Goal: Check status: Check status

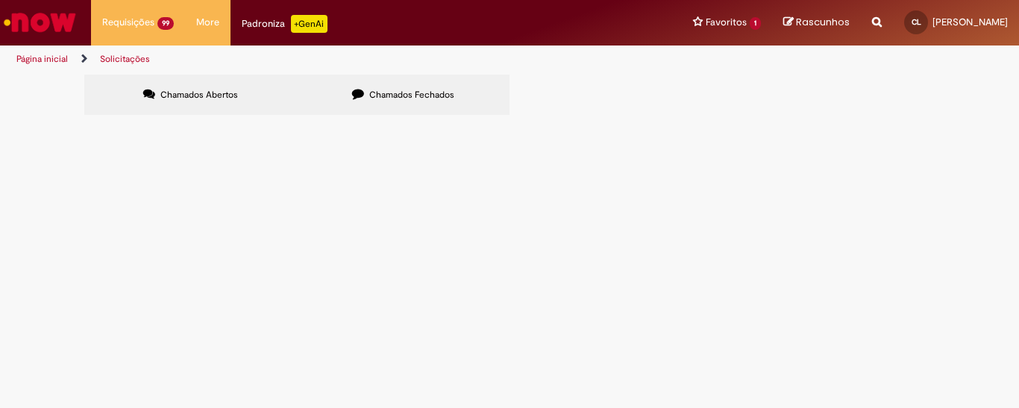
scroll to position [365, 0]
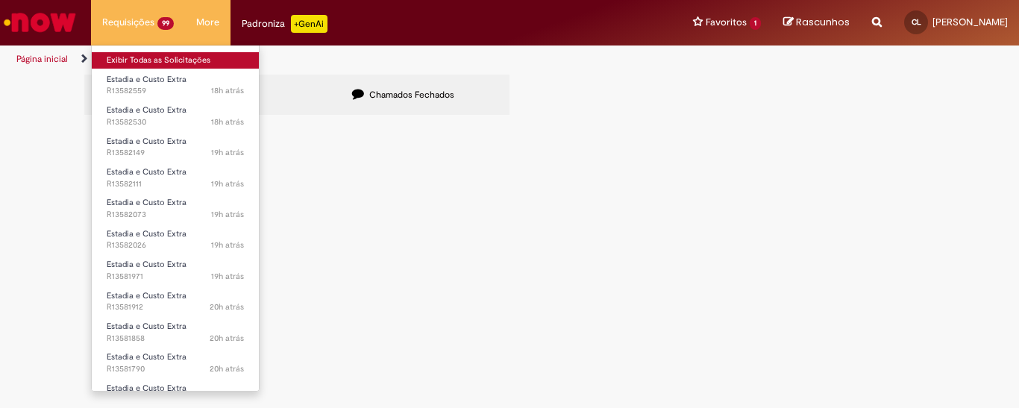
click at [140, 57] on link "Exibir Todas as Solicitações" at bounding box center [175, 60] width 167 height 16
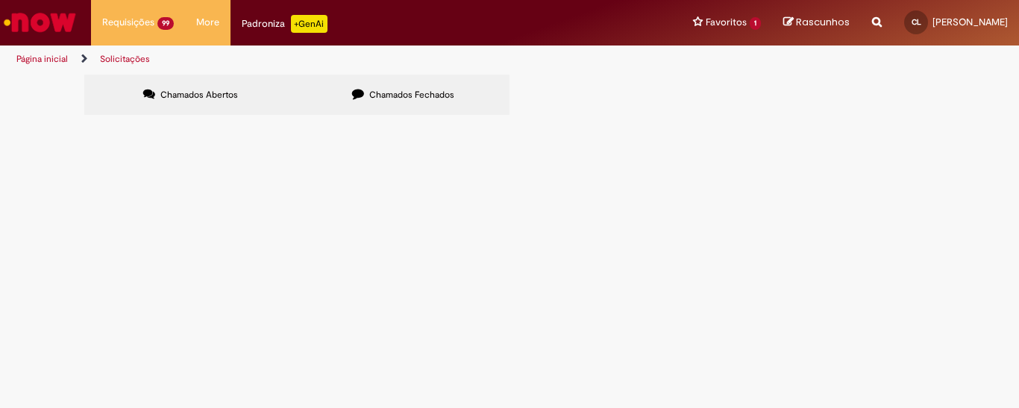
click at [48, 22] on img "Ir para a Homepage" at bounding box center [39, 22] width 77 height 30
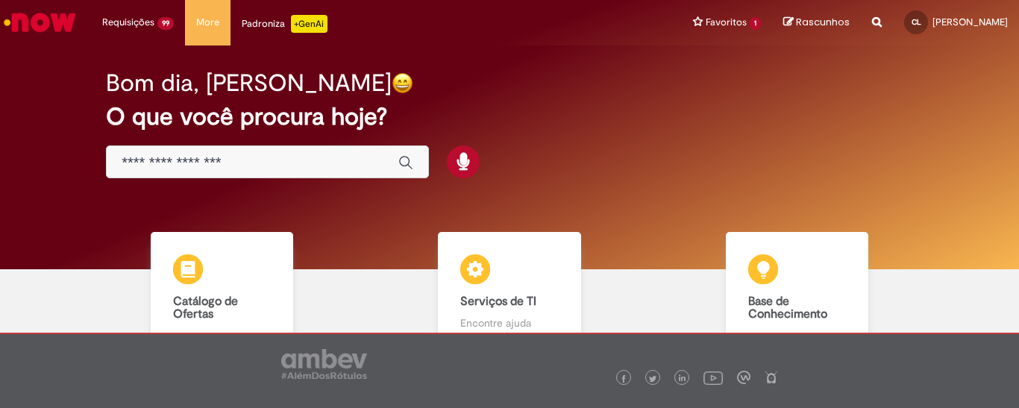
click at [24, 28] on img "Ir para a Homepage" at bounding box center [39, 22] width 77 height 30
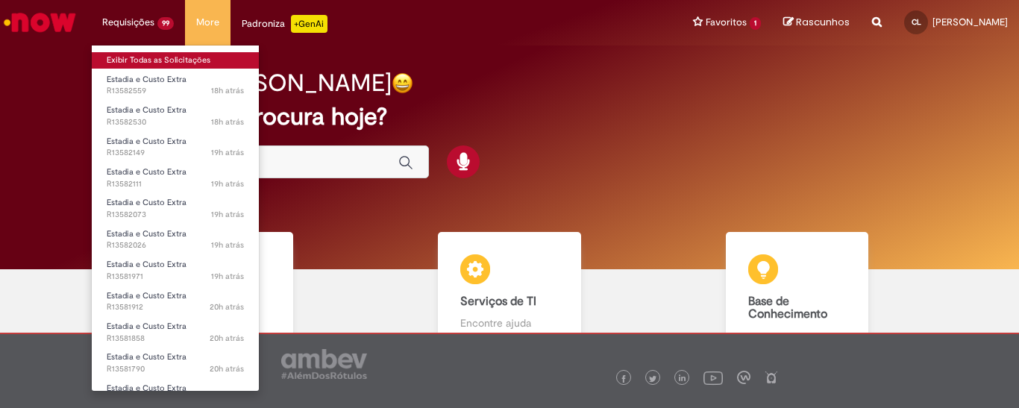
click at [153, 58] on link "Exibir Todas as Solicitações" at bounding box center [175, 60] width 167 height 16
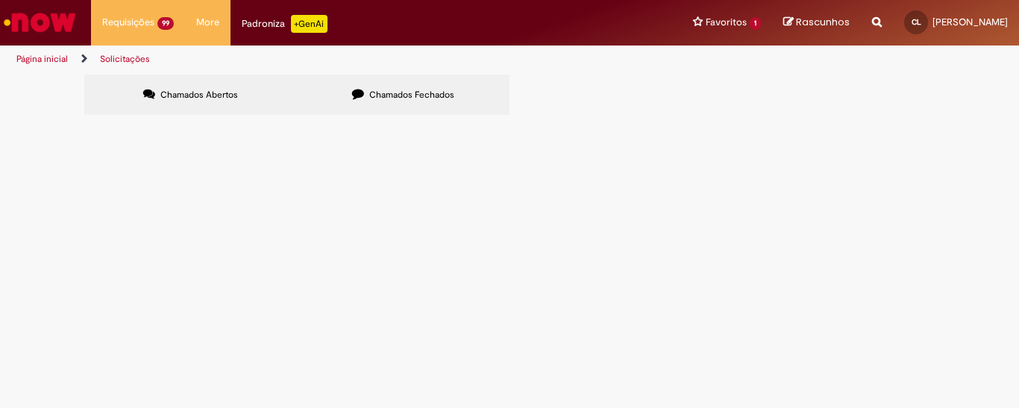
scroll to position [365, 0]
click at [0, 0] on link at bounding box center [0, 0] width 0 height 0
click at [0, 0] on icon at bounding box center [0, 0] width 0 height 0
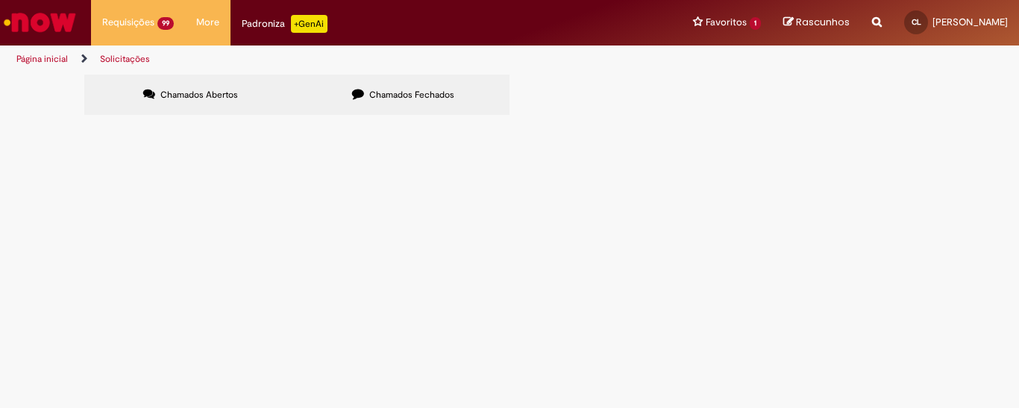
click at [0, 0] on icon at bounding box center [0, 0] width 0 height 0
click at [0, 0] on link at bounding box center [0, 0] width 0 height 0
click at [0, 0] on icon at bounding box center [0, 0] width 0 height 0
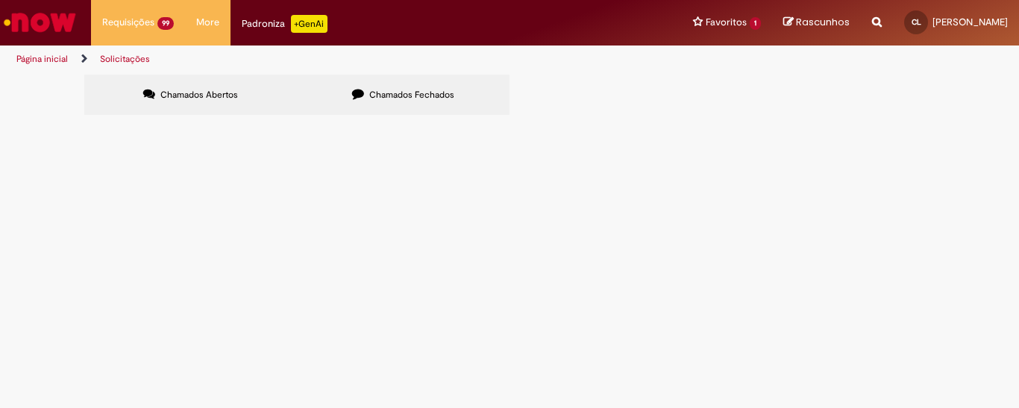
click at [0, 0] on icon at bounding box center [0, 0] width 0 height 0
click at [0, 0] on link at bounding box center [0, 0] width 0 height 0
click at [0, 0] on icon at bounding box center [0, 0] width 0 height 0
click at [0, 0] on span "Informações Adicionais Solicitadas" at bounding box center [0, 0] width 0 height 0
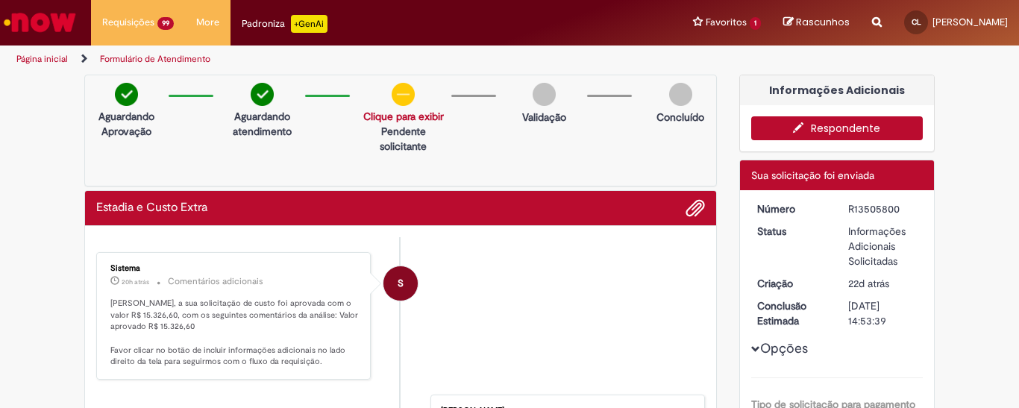
click at [793, 129] on icon "button" at bounding box center [802, 127] width 18 height 10
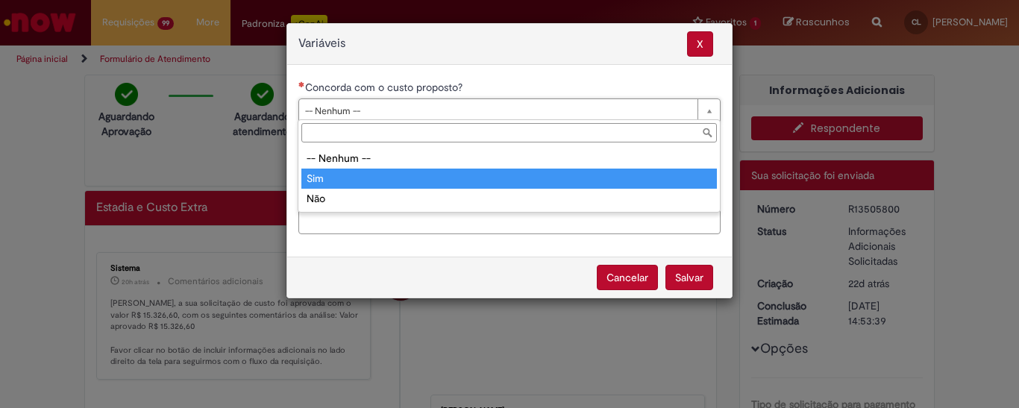
type input "***"
select select "***"
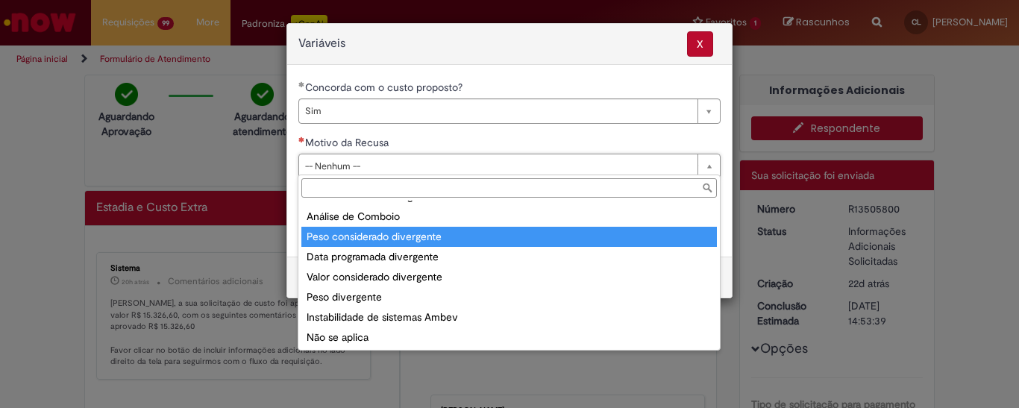
scroll to position [58, 0]
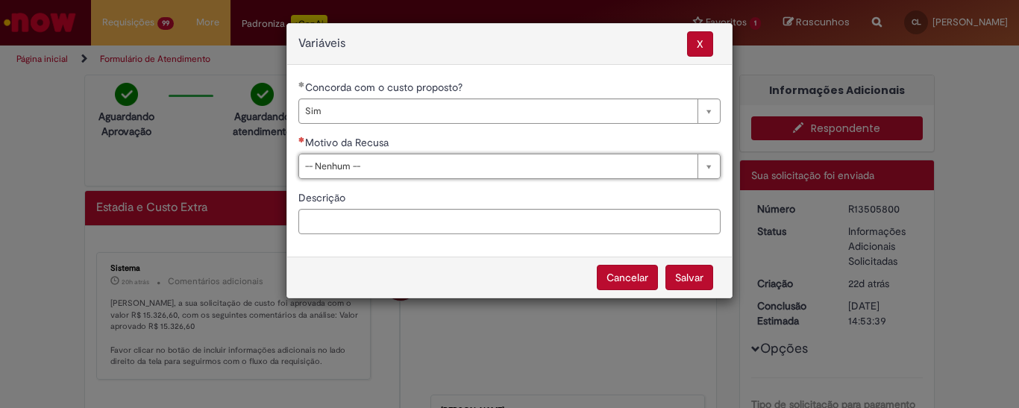
click at [610, 271] on button "Cancelar" at bounding box center [627, 277] width 61 height 25
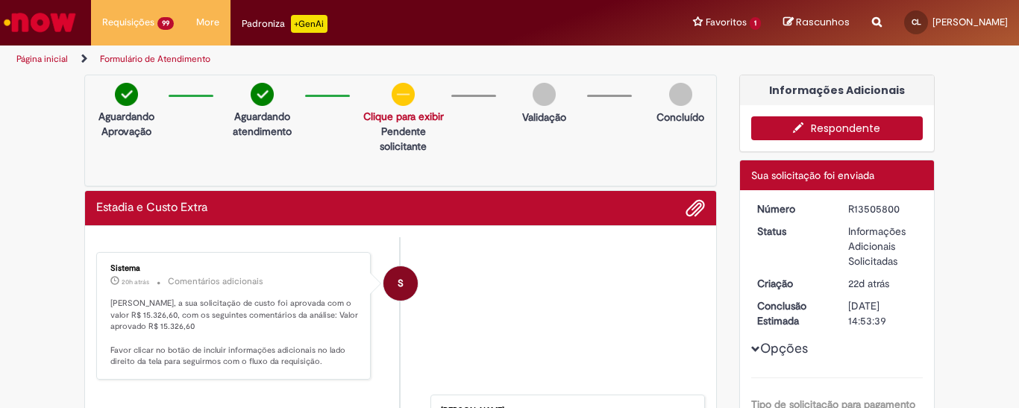
click at [615, 300] on div at bounding box center [509, 204] width 1019 height 408
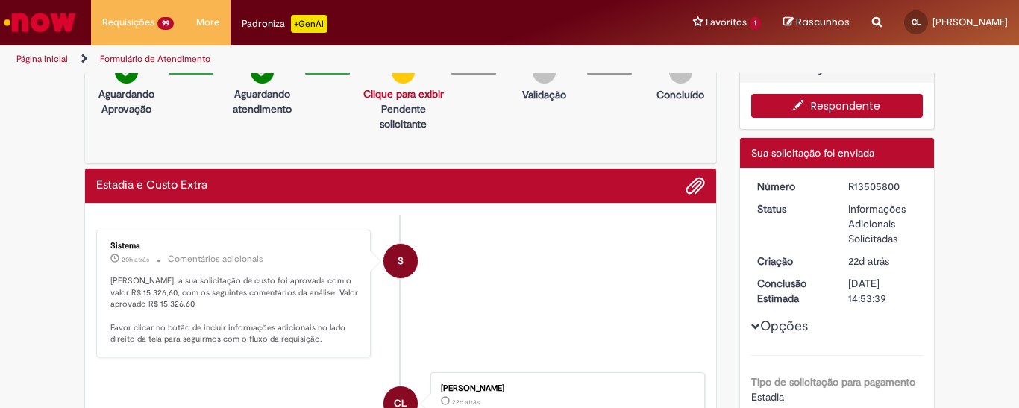
scroll to position [0, 0]
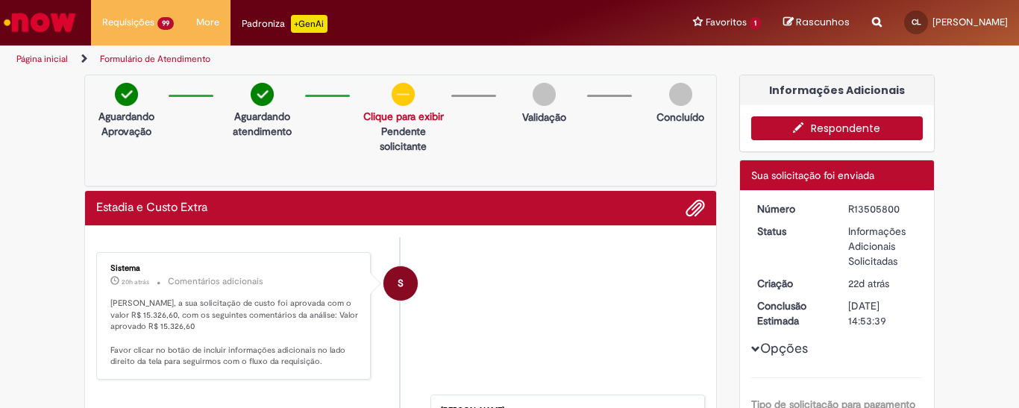
click at [542, 303] on li "S Sistema 20h atrás 20 horas atrás Comentários adicionais Camila Leite, a sua s…" at bounding box center [400, 316] width 609 height 128
drag, startPoint x: 842, startPoint y: 225, endPoint x: 914, endPoint y: 263, distance: 82.1
click at [914, 263] on dd "Informações Adicionais Solicitadas" at bounding box center [883, 246] width 92 height 45
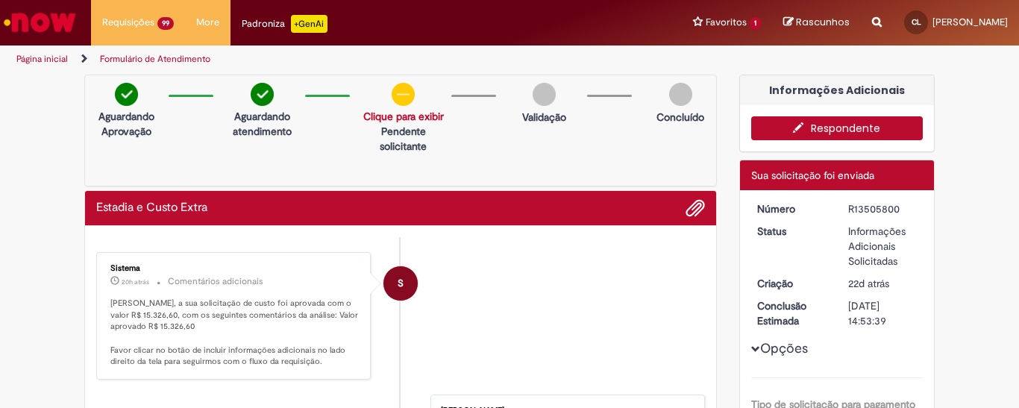
drag, startPoint x: 839, startPoint y: 230, endPoint x: 903, endPoint y: 260, distance: 70.8
click at [903, 260] on dd "Informações Adicionais Solicitadas" at bounding box center [883, 246] width 92 height 45
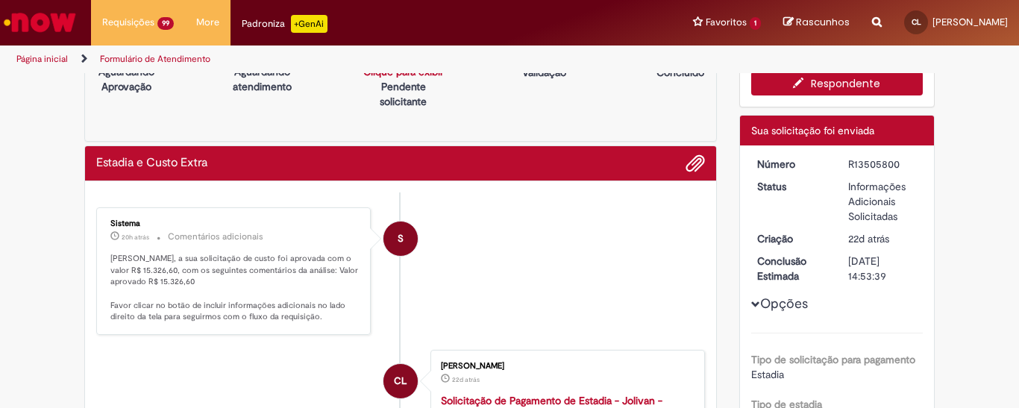
scroll to position [75, 0]
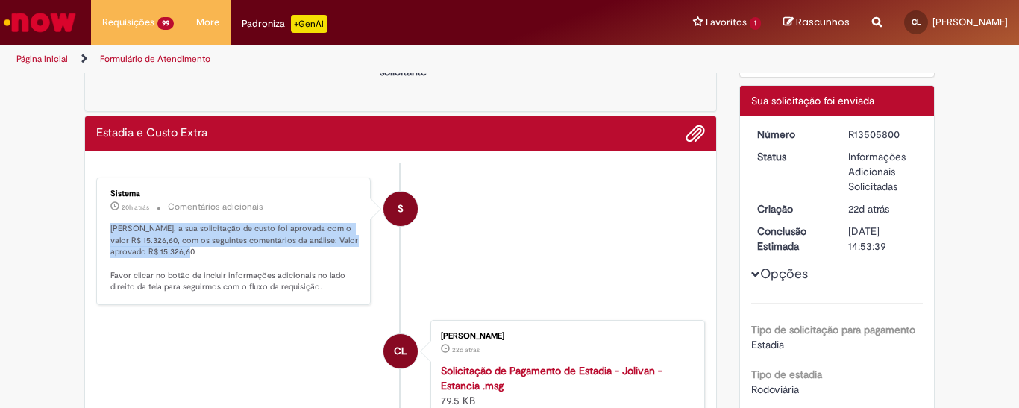
drag, startPoint x: 103, startPoint y: 220, endPoint x: 345, endPoint y: 250, distance: 243.6
click at [345, 250] on div "Sistema 20h atrás 20 horas atrás Comentários adicionais Camila Leite, a sua sol…" at bounding box center [234, 241] width 266 height 119
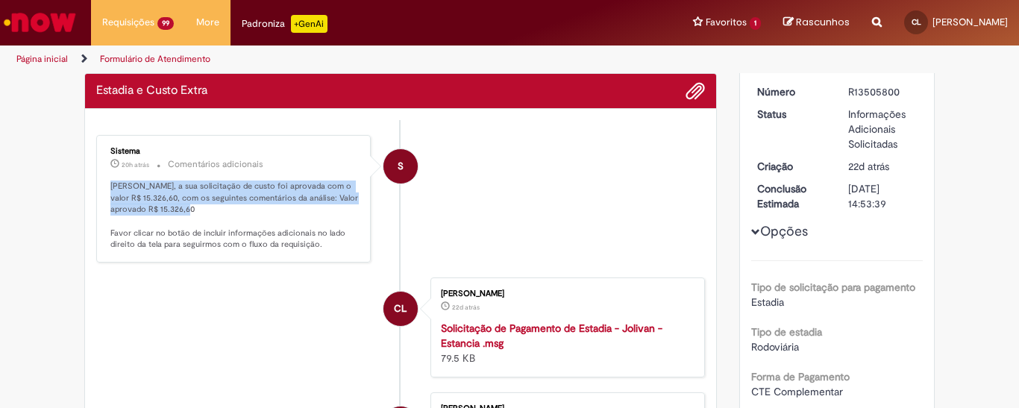
scroll to position [149, 0]
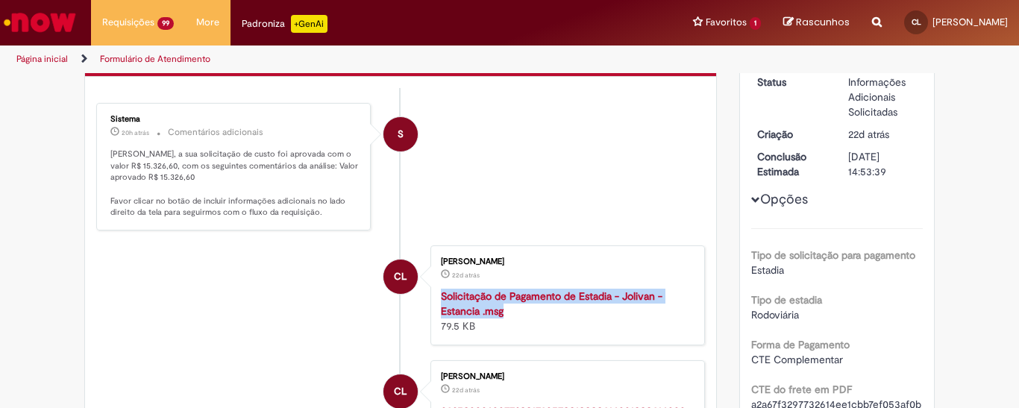
drag, startPoint x: 423, startPoint y: 286, endPoint x: 651, endPoint y: 304, distance: 229.1
click at [651, 304] on li "CL Camila Leite 22d atrás 22 dias atrás Solicitação de Pagamento de Estadia - J…" at bounding box center [400, 295] width 609 height 100
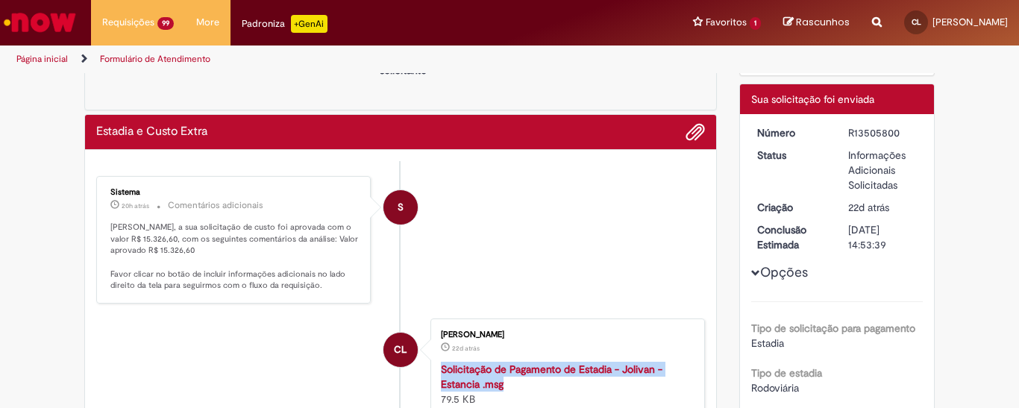
scroll to position [75, 0]
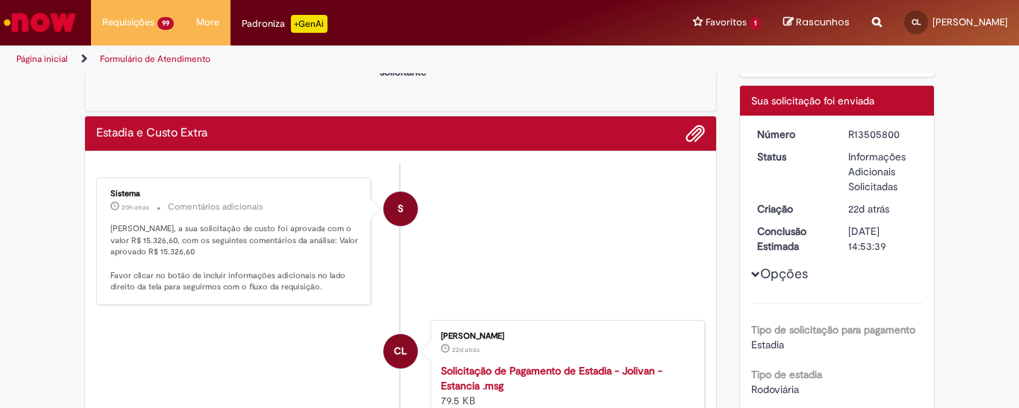
click at [565, 242] on li "S Sistema 20h atrás 20 horas atrás Comentários adicionais Camila Leite, a sua s…" at bounding box center [400, 242] width 609 height 128
drag, startPoint x: 838, startPoint y: 155, endPoint x: 902, endPoint y: 188, distance: 72.1
click at [902, 188] on dd "Informações Adicionais Solicitadas" at bounding box center [883, 171] width 92 height 45
click at [558, 248] on li "S Sistema 20h atrás 20 horas atrás Comentários adicionais Camila Leite, a sua s…" at bounding box center [400, 242] width 609 height 128
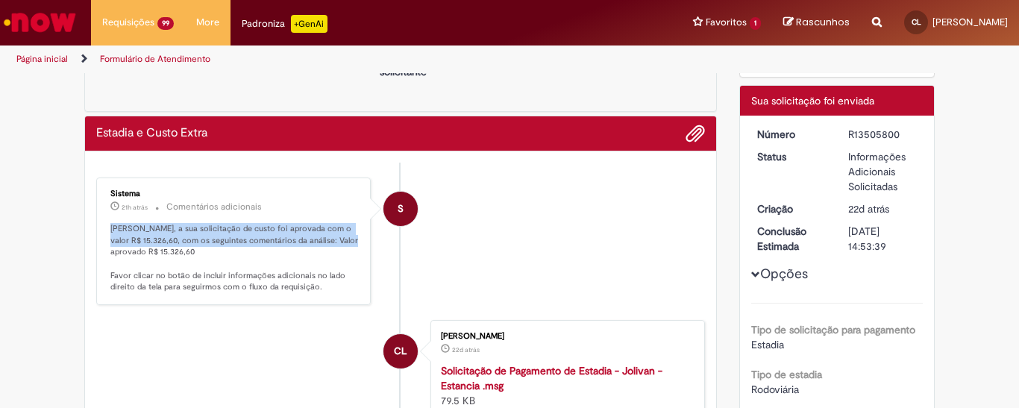
drag, startPoint x: 103, startPoint y: 221, endPoint x: 333, endPoint y: 235, distance: 230.2
click at [333, 235] on div "Sistema 21h atrás 21 horas atrás Comentários adicionais Camila Leite, a sua sol…" at bounding box center [234, 241] width 266 height 119
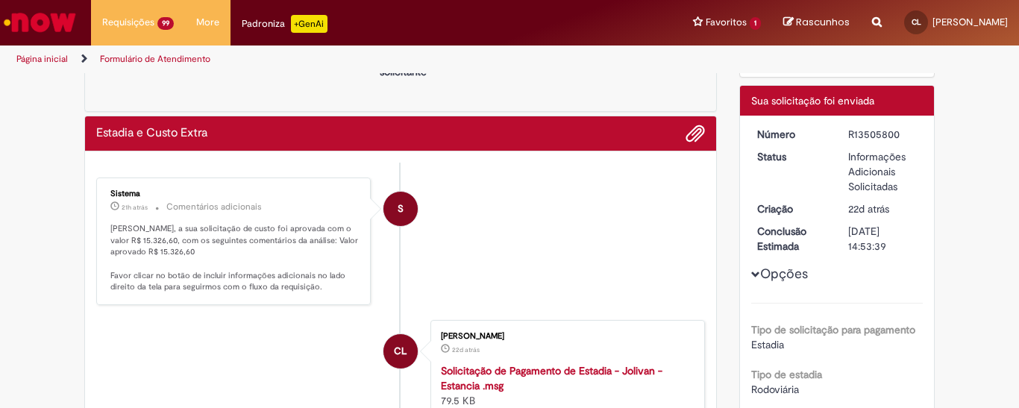
click at [587, 255] on li "S Sistema 21h atrás 21 horas atrás Comentários adicionais Camila Leite, a sua s…" at bounding box center [400, 242] width 609 height 128
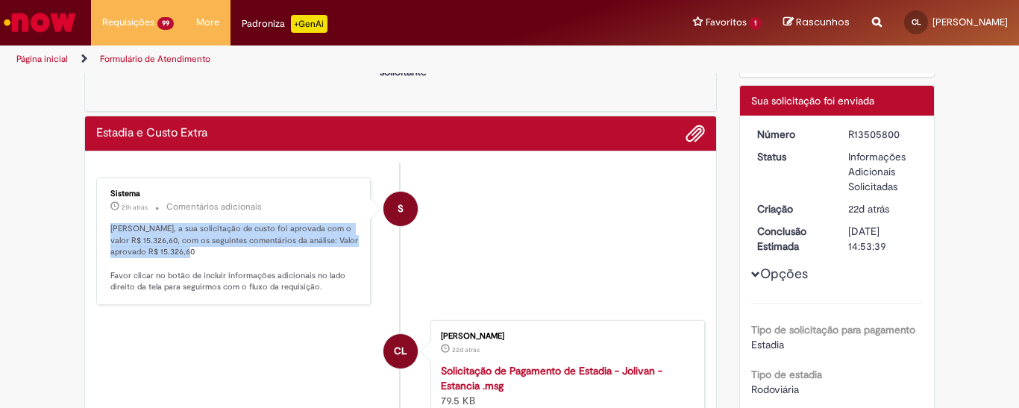
drag, startPoint x: 104, startPoint y: 224, endPoint x: 331, endPoint y: 247, distance: 228.0
click at [331, 247] on div "Sistema 21h atrás 21 horas atrás Comentários adicionais Camila Leite, a sua sol…" at bounding box center [234, 241] width 266 height 119
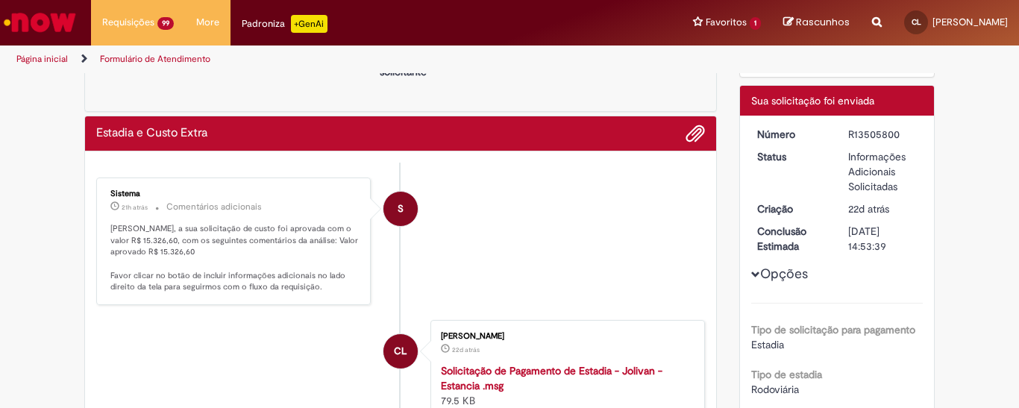
click at [545, 297] on li "S Sistema 21h atrás 21 horas atrás Comentários adicionais Camila Leite, a sua s…" at bounding box center [400, 242] width 609 height 128
drag, startPoint x: 837, startPoint y: 130, endPoint x: 912, endPoint y: 137, distance: 75.7
click at [912, 137] on dd "R13505800" at bounding box center [883, 134] width 92 height 15
copy div "R13505800"
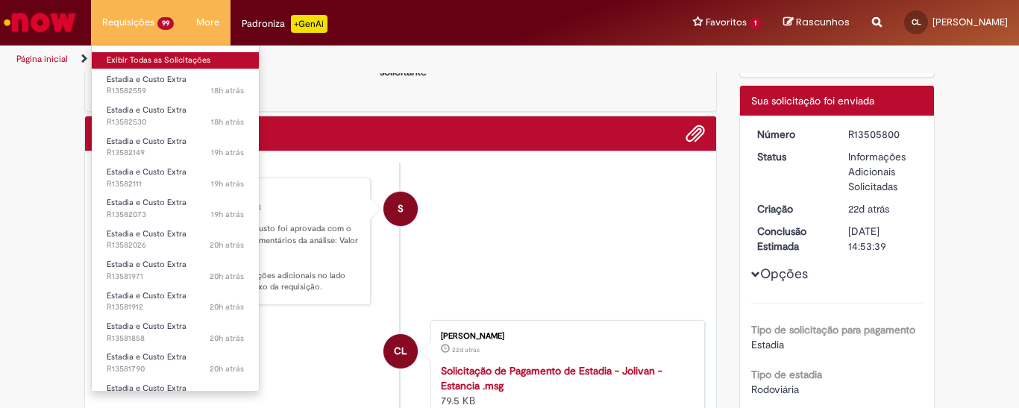
click at [145, 56] on link "Exibir Todas as Solicitações" at bounding box center [175, 60] width 167 height 16
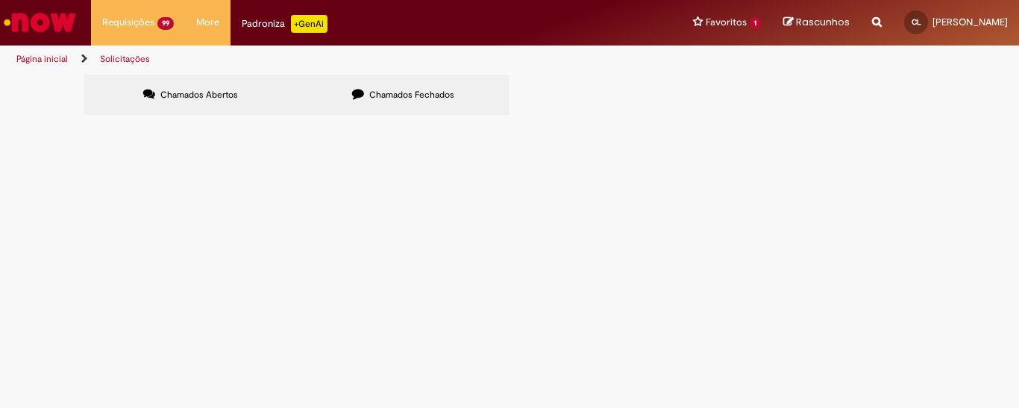
click at [0, 0] on span at bounding box center [0, 0] width 0 height 0
click at [0, 0] on link "Exportar como PDF" at bounding box center [0, 0] width 0 height 0
click at [979, 119] on div "Chamados Abertos Chamados Fechados Itens solicitados Exportar como PDF Exportar…" at bounding box center [509, 97] width 1019 height 45
click at [63, 119] on div "Chamados Abertos Chamados Fechados Itens solicitados Exportar como PDF Exportar…" at bounding box center [509, 97] width 1019 height 45
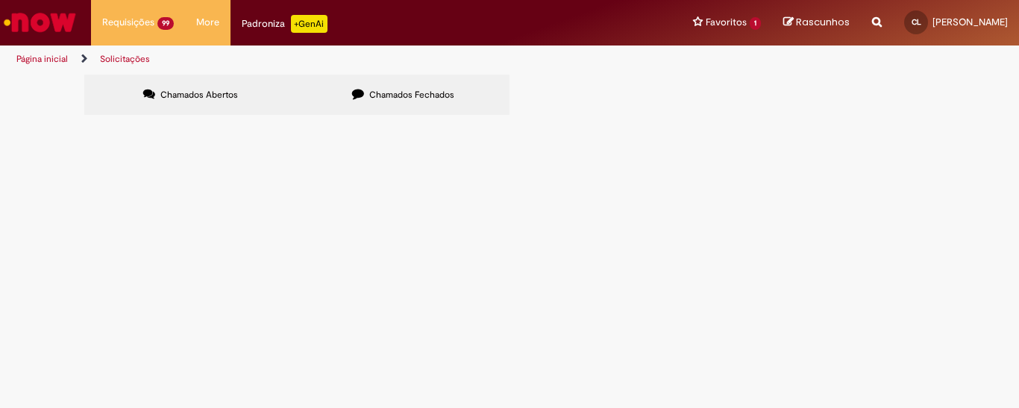
click at [15, 119] on div "Chamados Abertos Chamados Fechados Itens solicitados Exportar como PDF Exportar…" at bounding box center [509, 97] width 1019 height 45
click at [0, 0] on div "Linhas 1 − 20 de 2885" at bounding box center [0, 0] width 0 height 0
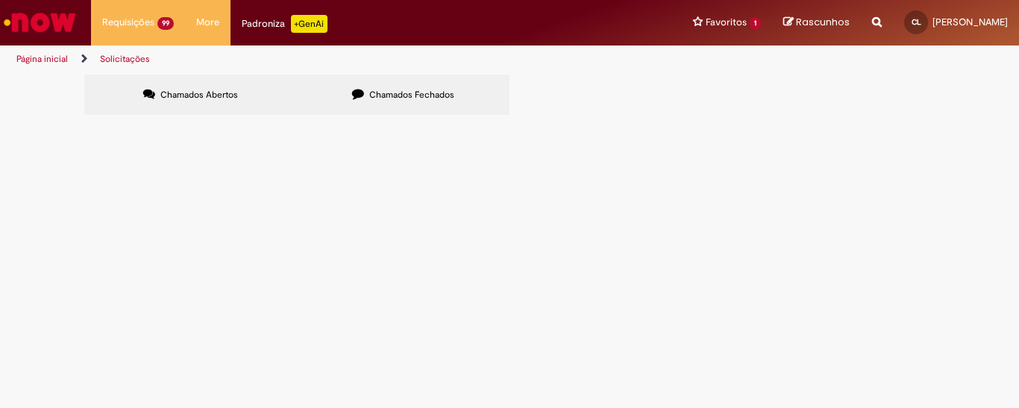
click at [0, 0] on div "Linhas 1 − 20 de 2885" at bounding box center [0, 0] width 0 height 0
click at [0, 0] on link at bounding box center [0, 0] width 0 height 0
click at [37, 119] on div "Chamados Abertos Chamados Fechados Itens solicitados Exportar como PDF Exportar…" at bounding box center [509, 97] width 1019 height 45
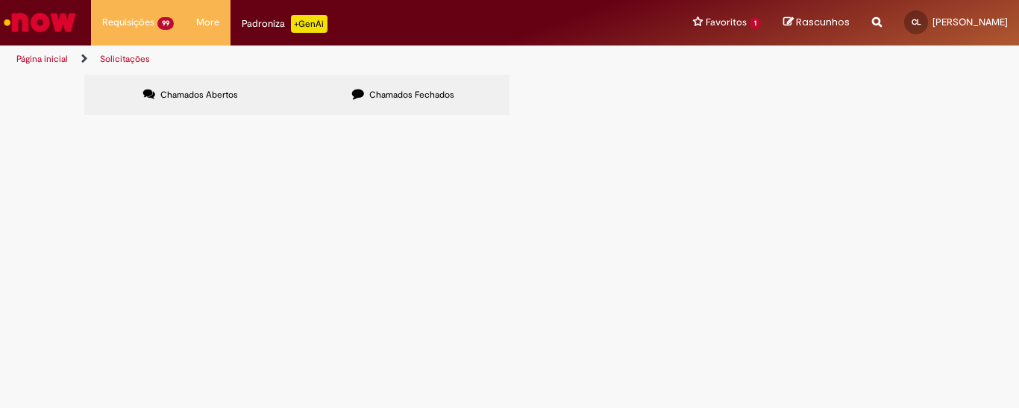
scroll to position [365, 0]
click at [0, 0] on link at bounding box center [0, 0] width 0 height 0
click at [28, 119] on div "Chamados Abertos Chamados Fechados Itens solicitados Exportar como PDF Exportar…" at bounding box center [509, 97] width 1019 height 45
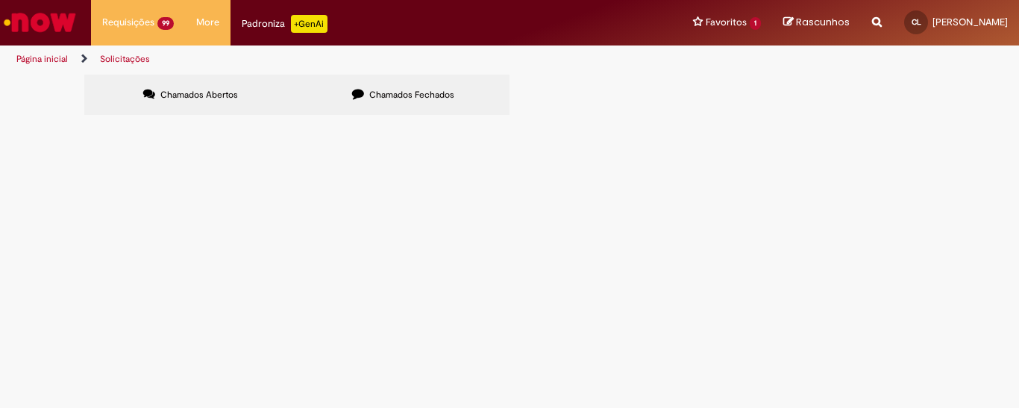
click at [0, 0] on icon at bounding box center [0, 0] width 0 height 0
click at [0, 0] on link at bounding box center [0, 0] width 0 height 0
click at [0, 0] on icon at bounding box center [0, 0] width 0 height 0
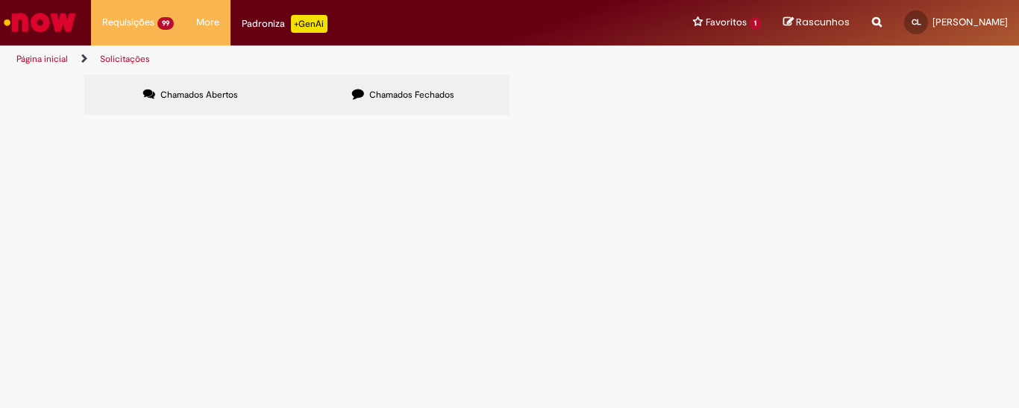
click at [0, 0] on link at bounding box center [0, 0] width 0 height 0
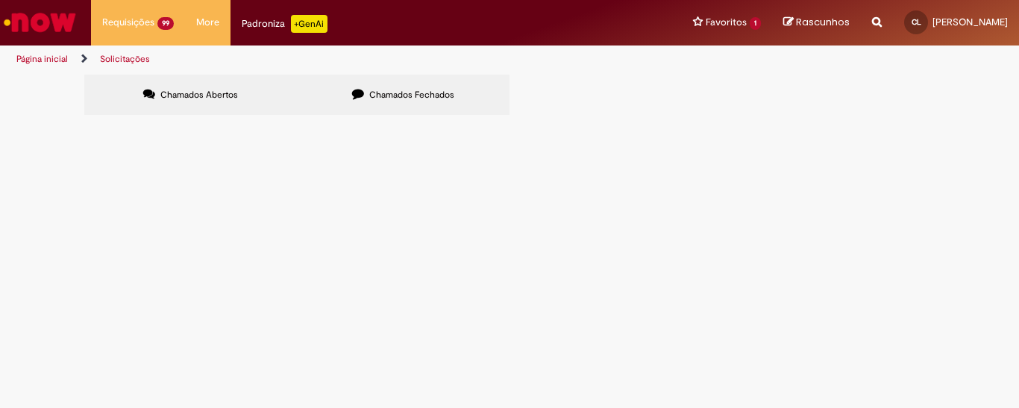
click at [0, 0] on icon at bounding box center [0, 0] width 0 height 0
click at [1007, 119] on div "Chamados Abertos Chamados Fechados Itens solicitados Exportar como PDF Exportar…" at bounding box center [509, 97] width 1019 height 45
click at [0, 0] on span "Informações Adicionais Solicitadas" at bounding box center [0, 0] width 0 height 0
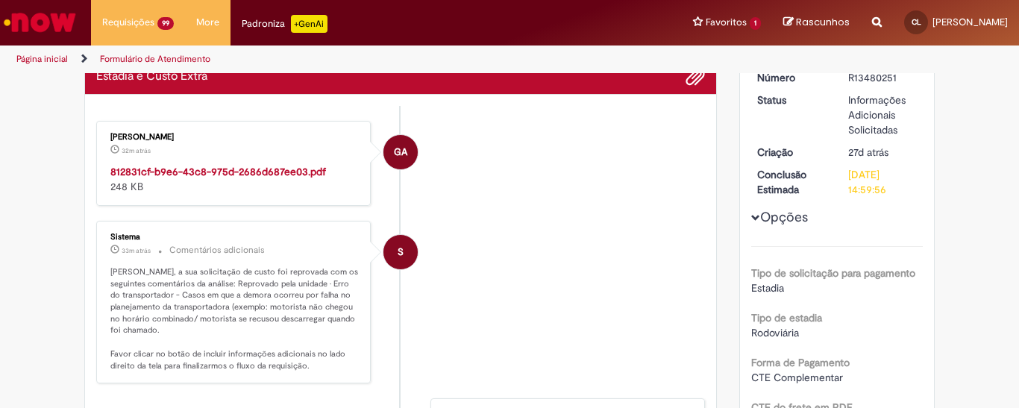
scroll to position [128, 0]
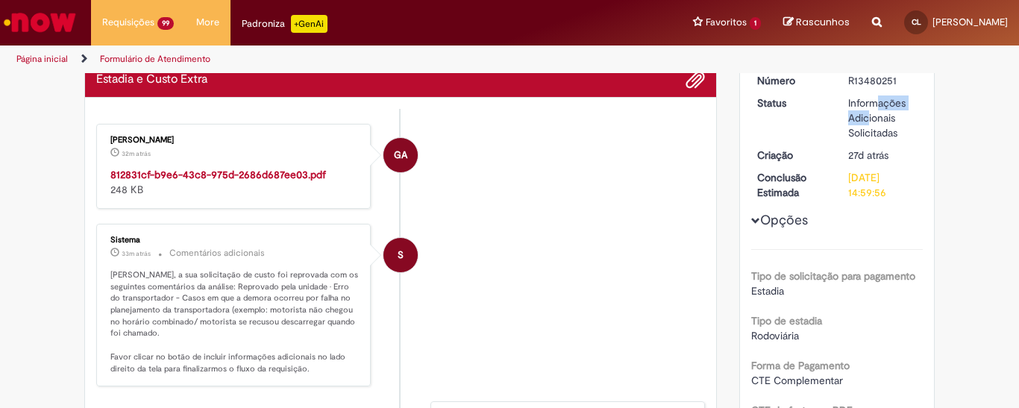
drag, startPoint x: 843, startPoint y: 81, endPoint x: 895, endPoint y: 100, distance: 55.0
click at [895, 100] on div "Informações Adicionais Solicitadas" at bounding box center [882, 117] width 69 height 45
click at [919, 122] on dd "Informações Adicionais Solicitadas" at bounding box center [883, 117] width 92 height 45
drag, startPoint x: 842, startPoint y: 99, endPoint x: 901, endPoint y: 135, distance: 69.6
click at [901, 135] on dd "Informações Adicionais Solicitadas" at bounding box center [883, 117] width 92 height 45
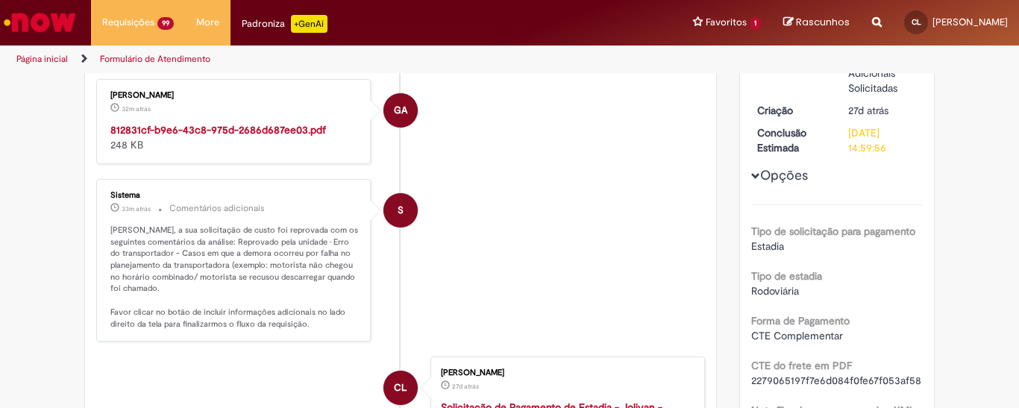
scroll to position [203, 0]
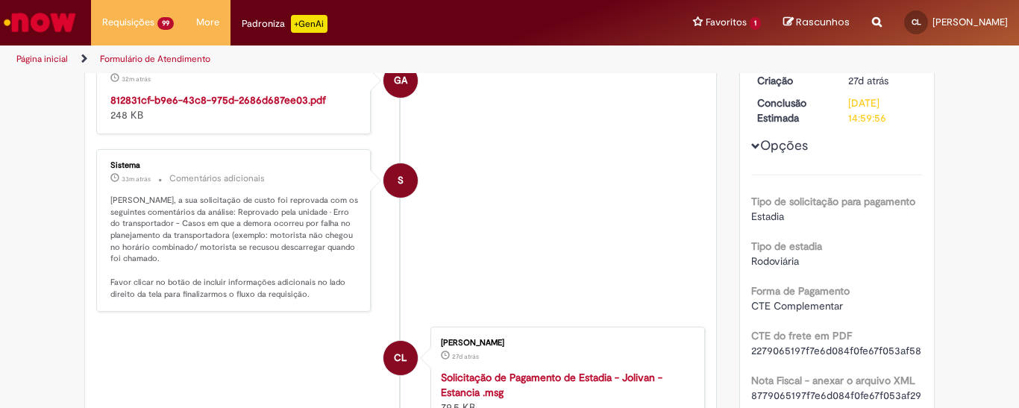
click at [195, 219] on p "Camila Leite, a sua solicitação de custo foi reprovada com os seguintes comentá…" at bounding box center [234, 247] width 248 height 105
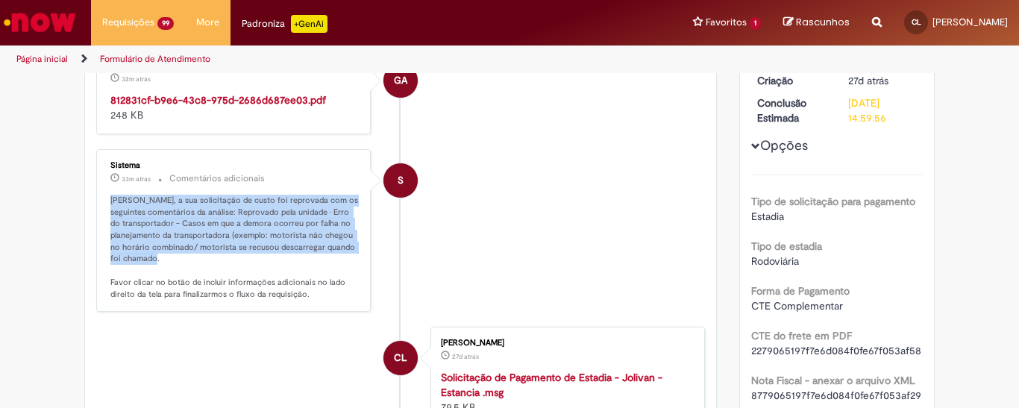
drag, startPoint x: 103, startPoint y: 194, endPoint x: 252, endPoint y: 261, distance: 163.6
click at [252, 261] on div "Sistema 33m atrás 33 minutos atrás Comentários adicionais Camila Leite, a sua s…" at bounding box center [234, 231] width 266 height 154
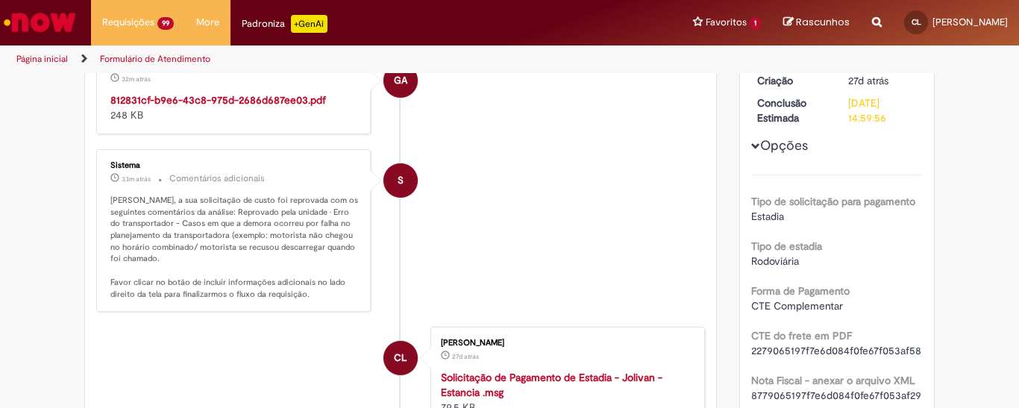
click at [495, 273] on li "S Sistema 33m atrás 33 minutos atrás Comentários adicionais Camila Leite, a sua…" at bounding box center [400, 230] width 609 height 163
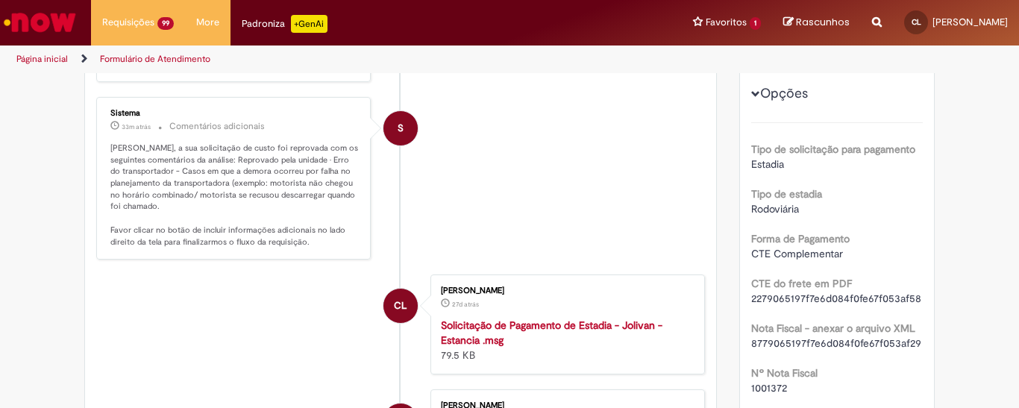
scroll to position [352, 0]
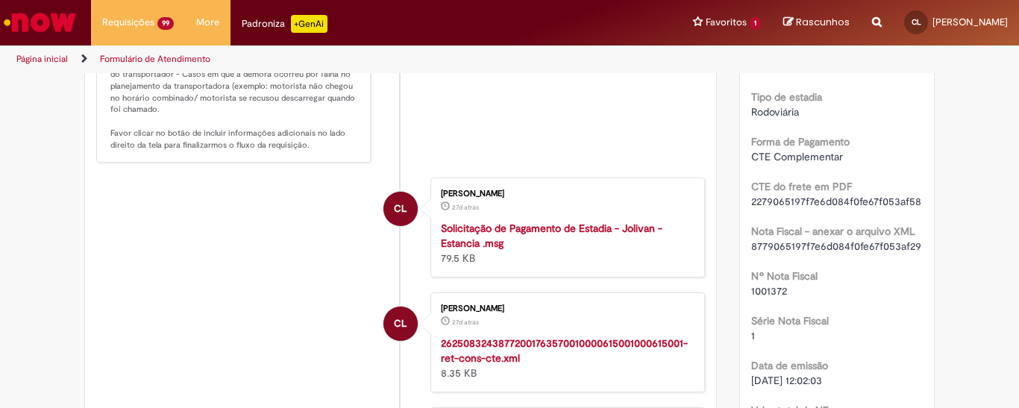
click at [505, 233] on strong "Solicitação de Pagamento de Estadia - Jolivan - Estancia .msg" at bounding box center [552, 236] width 222 height 28
click at [556, 137] on li "S Sistema 33m atrás 33 minutos atrás Comentários adicionais Camila Leite, a sua…" at bounding box center [400, 81] width 609 height 163
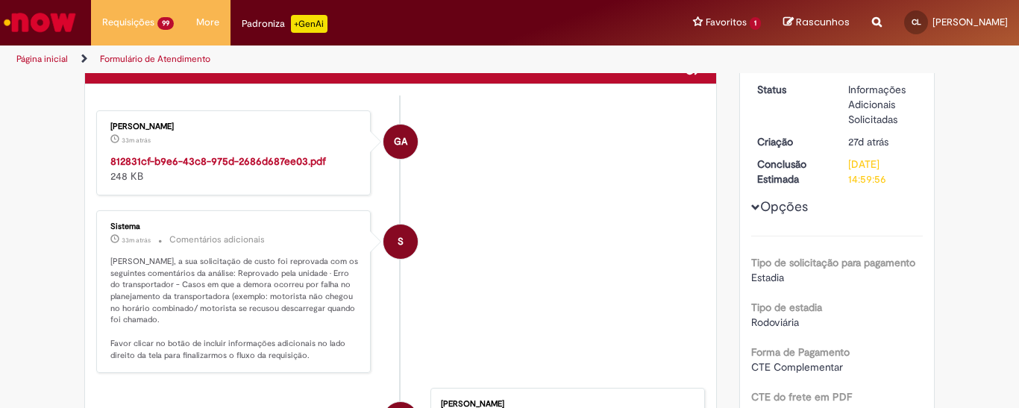
scroll to position [128, 0]
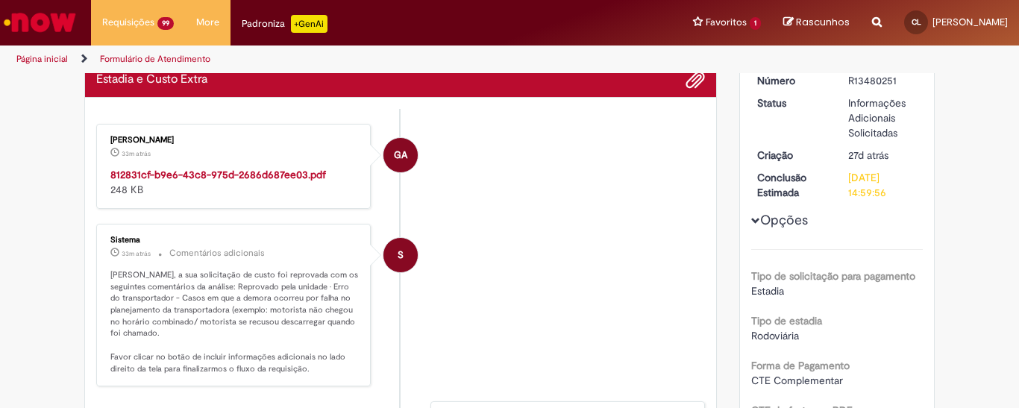
click at [601, 309] on li "S Sistema 33m atrás 33 minutos atrás Comentários adicionais Camila Leite, a sua…" at bounding box center [400, 305] width 609 height 163
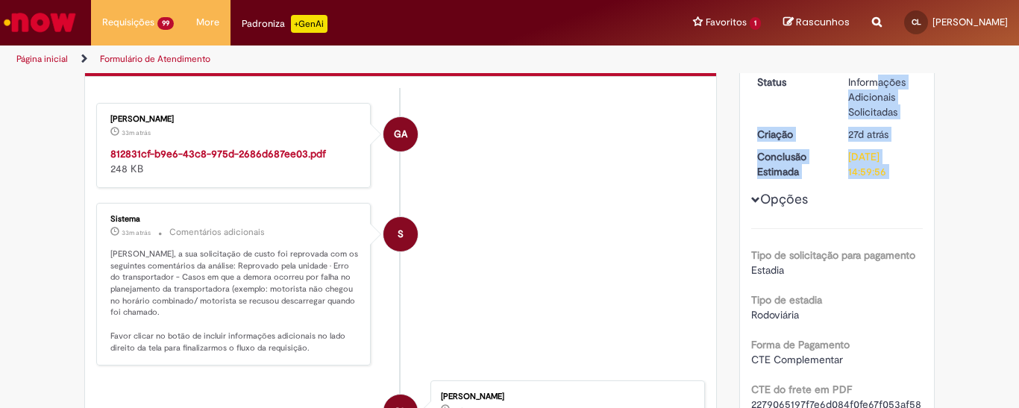
scroll to position [131, 0]
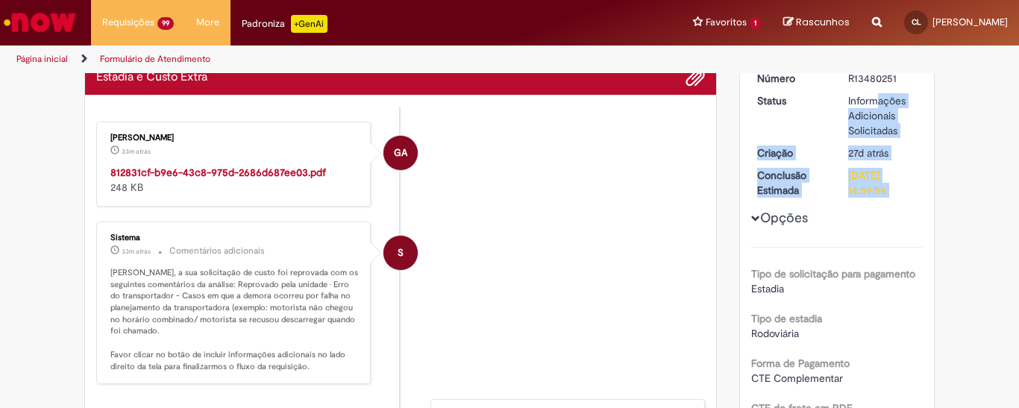
drag, startPoint x: 844, startPoint y: 79, endPoint x: 894, endPoint y: 127, distance: 69.1
click at [894, 127] on div "Informações Adicionais Solicitadas" at bounding box center [882, 115] width 69 height 45
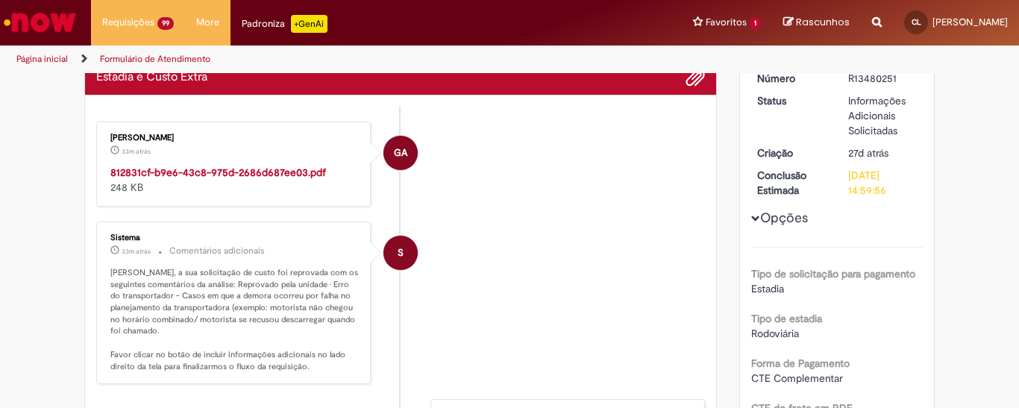
click at [510, 261] on li "S Sistema 34m atrás 34 minutos atrás Comentários adicionais Camila Leite, a sua…" at bounding box center [400, 303] width 609 height 163
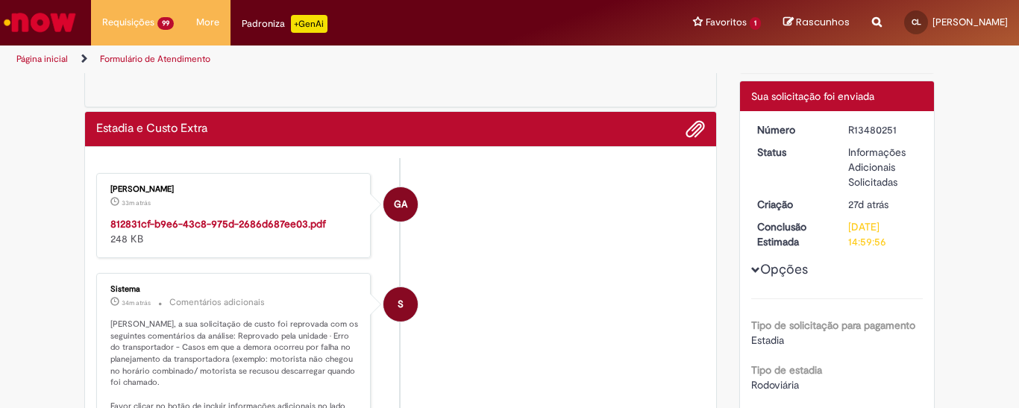
scroll to position [56, 0]
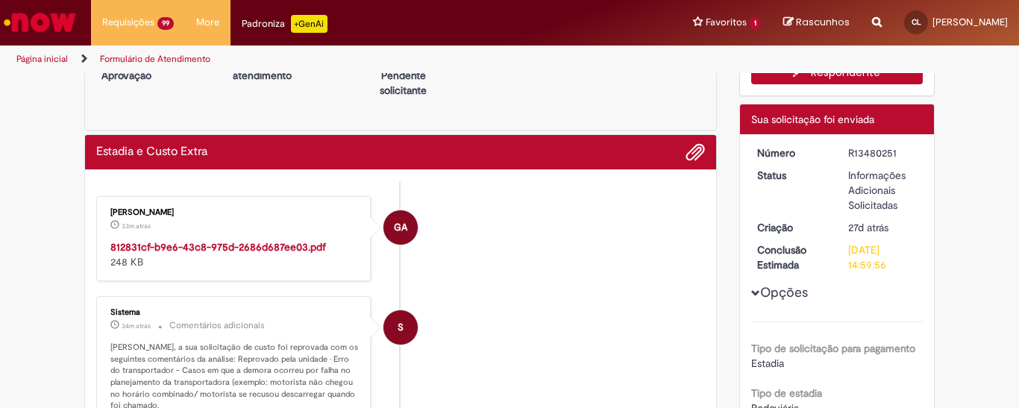
drag, startPoint x: 844, startPoint y: 170, endPoint x: 898, endPoint y: 207, distance: 65.0
click at [898, 207] on div "Informações Adicionais Solicitadas" at bounding box center [882, 190] width 69 height 45
click at [624, 263] on li "GA Giovanni Alves 33m atrás 33 minutos atrás 812831cf-b9e6-43c8-975d-2686d687ee…" at bounding box center [400, 238] width 609 height 85
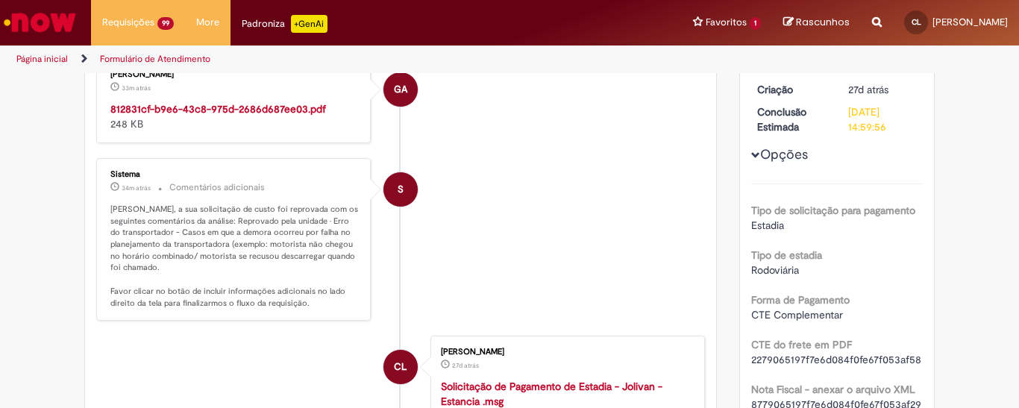
scroll to position [205, 0]
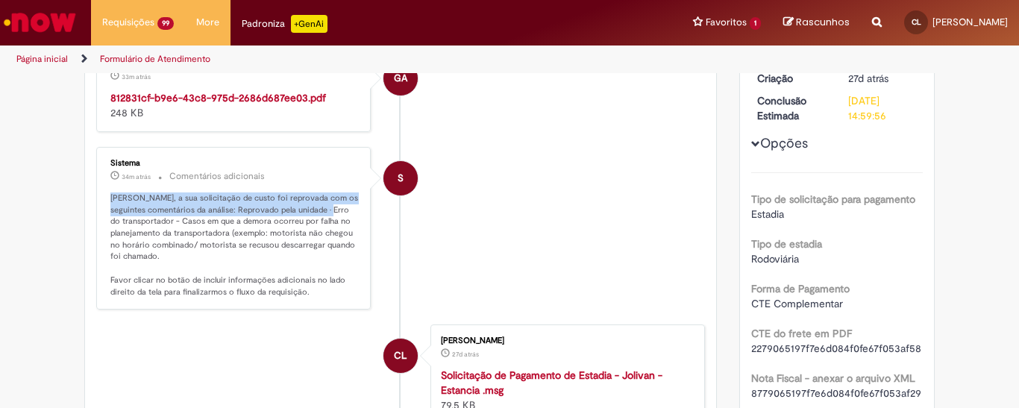
drag, startPoint x: 101, startPoint y: 192, endPoint x: 328, endPoint y: 207, distance: 226.5
click at [328, 207] on div "Sistema 34m atrás 34 minutos atrás Comentários adicionais Camila Leite, a sua s…" at bounding box center [234, 228] width 266 height 154
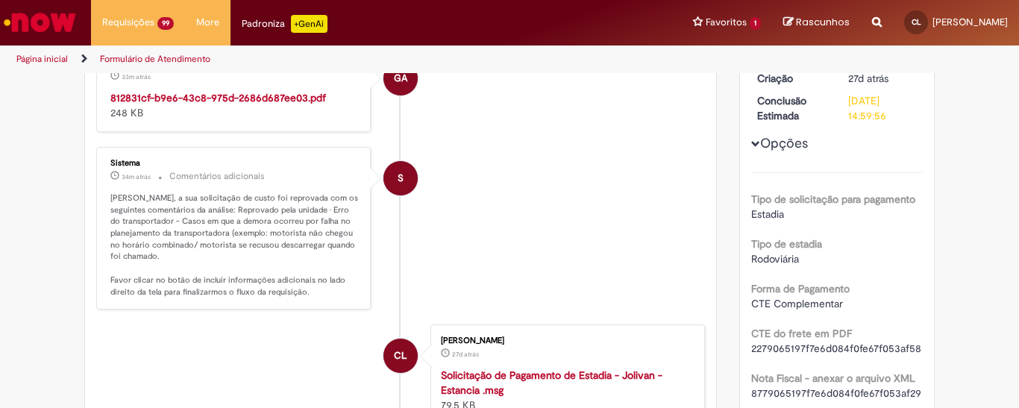
click at [524, 238] on li "S Sistema 34m atrás 34 minutos atrás Comentários adicionais Camila Leite, a sua…" at bounding box center [400, 228] width 609 height 163
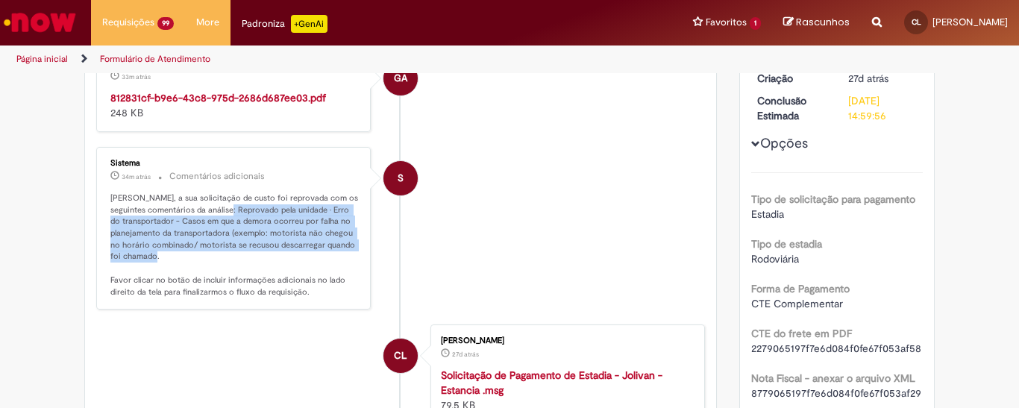
drag, startPoint x: 227, startPoint y: 202, endPoint x: 354, endPoint y: 250, distance: 135.5
click at [354, 250] on div "Sistema 34m atrás 34 minutos atrás Comentários adicionais Camila Leite, a sua s…" at bounding box center [234, 228] width 266 height 154
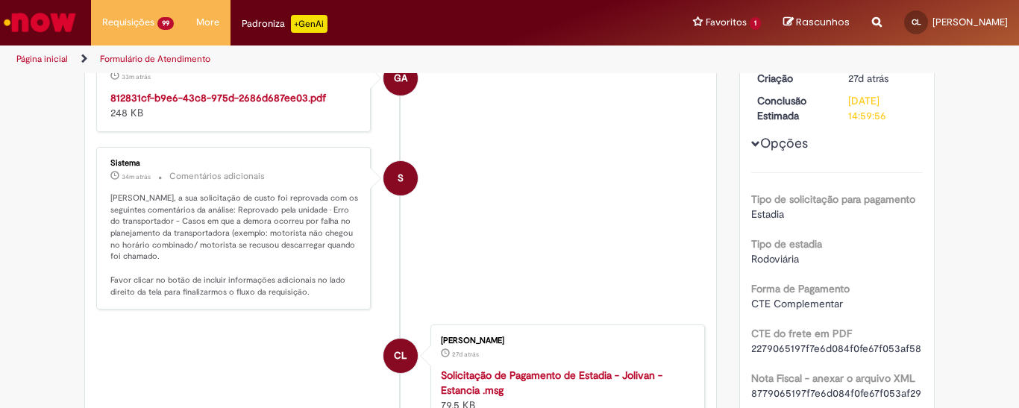
click at [504, 254] on li "S Sistema 34m atrás 34 minutos atrás Comentários adicionais Camila Leite, a sua…" at bounding box center [400, 228] width 609 height 163
click at [172, 223] on p "Camila Leite, a sua solicitação de custo foi reprovada com os seguintes comentá…" at bounding box center [234, 244] width 248 height 105
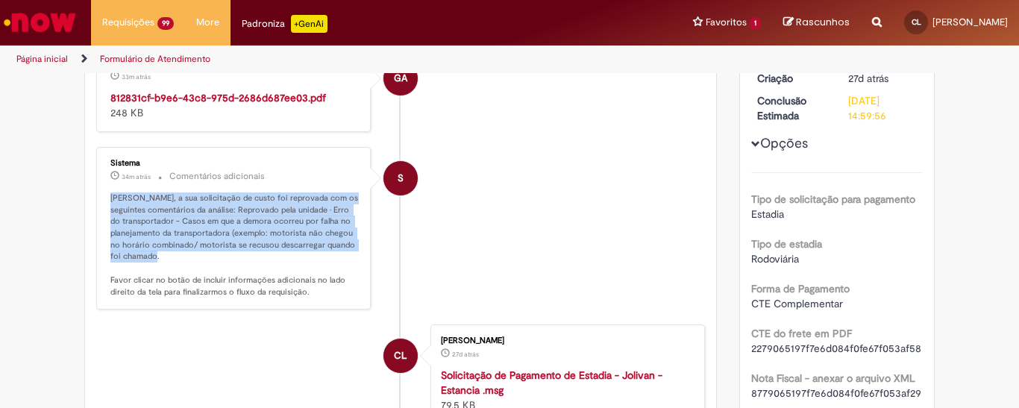
drag, startPoint x: 102, startPoint y: 190, endPoint x: 323, endPoint y: 250, distance: 228.8
click at [317, 251] on div "Sistema 34m atrás 34 minutos atrás Comentários adicionais Camila Leite, a sua s…" at bounding box center [234, 228] width 266 height 154
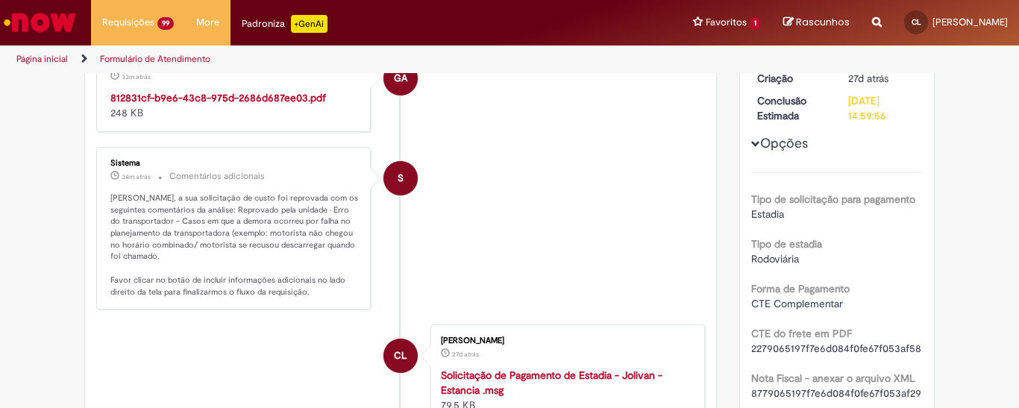
click at [427, 257] on li "S Sistema 34m atrás 34 minutos atrás Comentários adicionais Camila Leite, a sua…" at bounding box center [400, 228] width 609 height 163
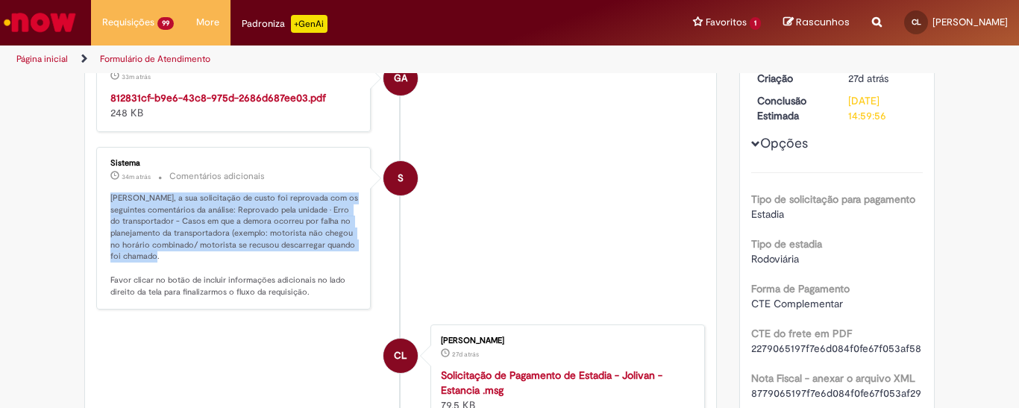
drag, startPoint x: 106, startPoint y: 191, endPoint x: 286, endPoint y: 254, distance: 191.4
click at [286, 254] on p "Camila Leite, a sua solicitação de custo foi reprovada com os seguintes comentá…" at bounding box center [234, 244] width 248 height 105
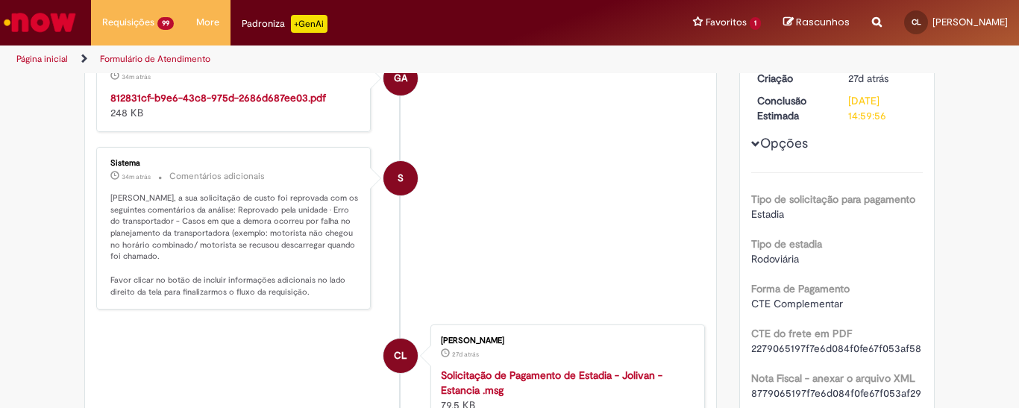
click at [498, 270] on li "S Sistema 34m atrás 34 minutos atrás Comentários adicionais Camila Leite, a sua…" at bounding box center [400, 228] width 609 height 163
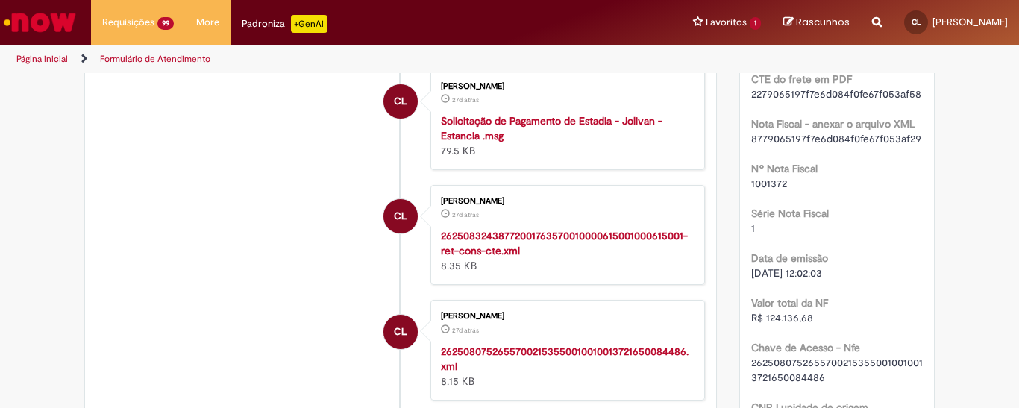
scroll to position [429, 0]
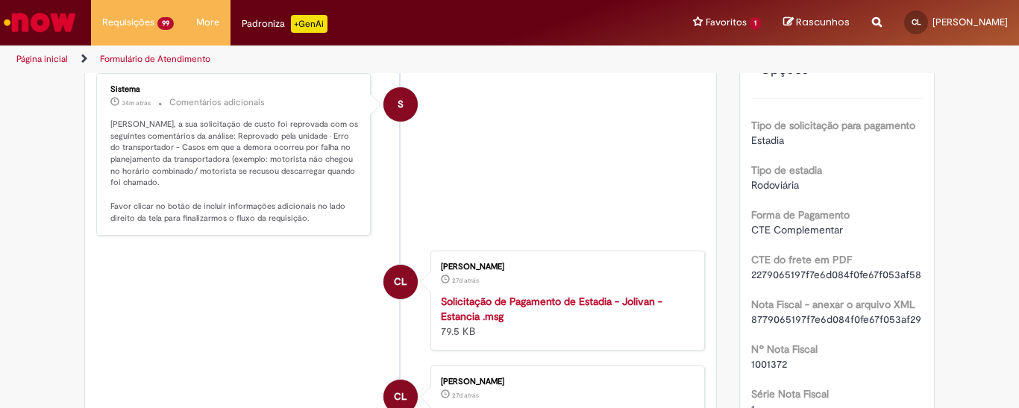
scroll to position [280, 0]
drag, startPoint x: 102, startPoint y: 84, endPoint x: 321, endPoint y: 181, distance: 238.8
click at [321, 181] on div "Sistema 34m atrás 34 minutos atrás Comentários adicionais Camila Leite, a sua s…" at bounding box center [234, 154] width 266 height 154
click at [557, 200] on li "S Sistema 34m atrás 34 minutos atrás Comentários adicionais Camila Leite, a sua…" at bounding box center [400, 153] width 609 height 163
drag, startPoint x: 138, startPoint y: 119, endPoint x: 291, endPoint y: 134, distance: 153.7
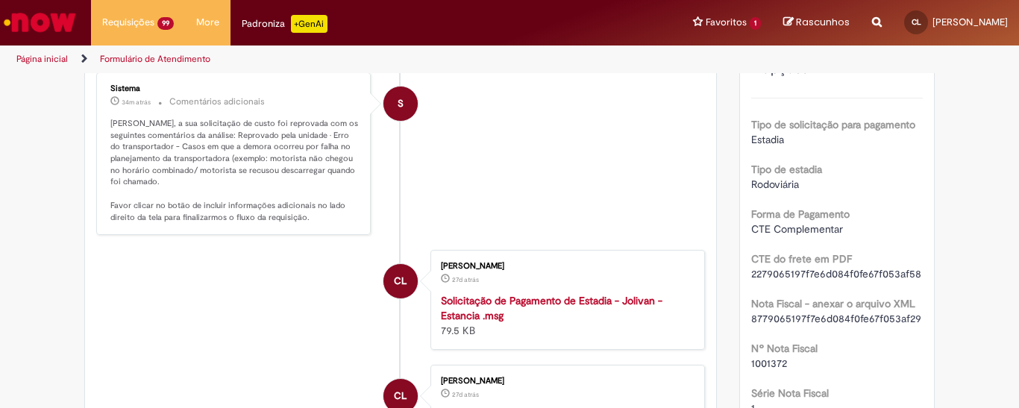
click at [291, 134] on p "Camila Leite, a sua solicitação de custo foi reprovada com os seguintes comentá…" at bounding box center [234, 170] width 248 height 105
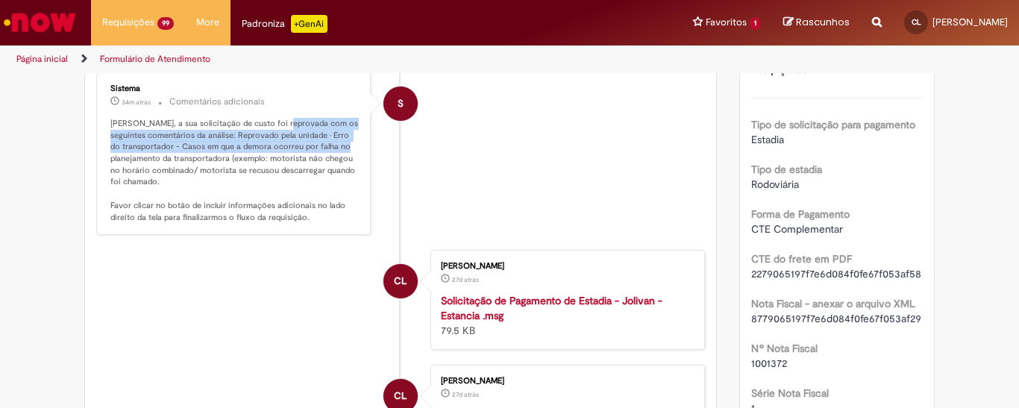
drag, startPoint x: 271, startPoint y: 113, endPoint x: 333, endPoint y: 141, distance: 68.8
click at [333, 141] on div "Sistema 34m atrás 34 minutos atrás Comentários adicionais Camila Leite, a sua s…" at bounding box center [234, 154] width 266 height 154
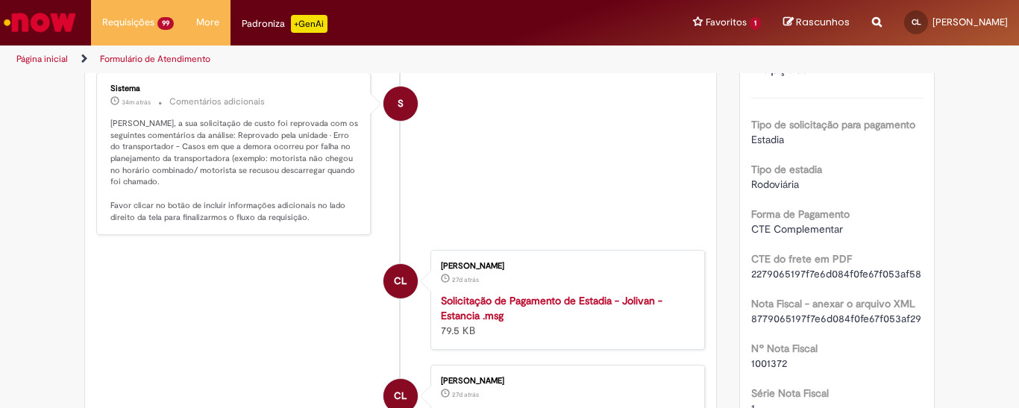
click at [233, 122] on p "Camila Leite, a sua solicitação de custo foi reprovada com os seguintes comentá…" at bounding box center [234, 170] width 248 height 105
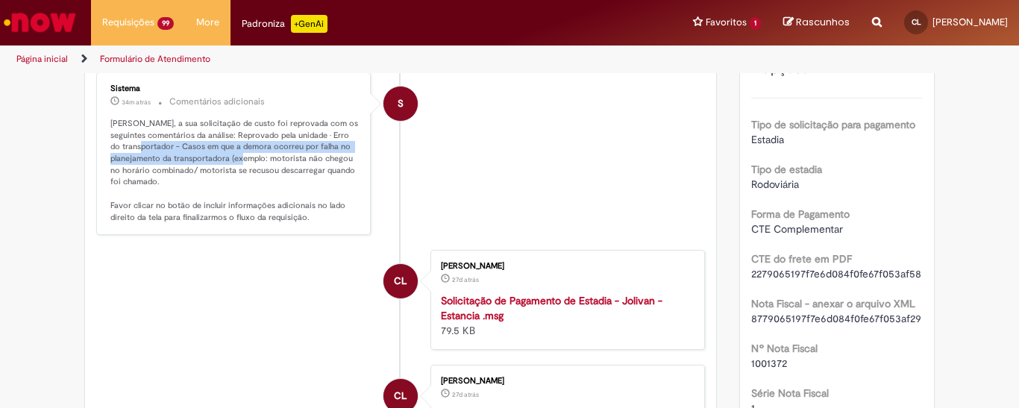
drag, startPoint x: 128, startPoint y: 138, endPoint x: 241, endPoint y: 154, distance: 113.8
click at [241, 154] on p "Camila Leite, a sua solicitação de custo foi reprovada com os seguintes comentá…" at bounding box center [234, 170] width 248 height 105
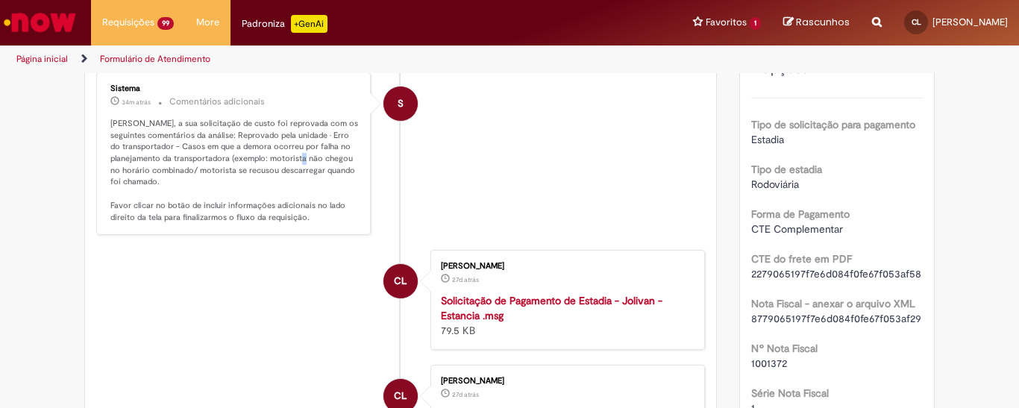
click at [298, 161] on p "Camila Leite, a sua solicitação de custo foi reprovada com os seguintes comentá…" at bounding box center [234, 170] width 248 height 105
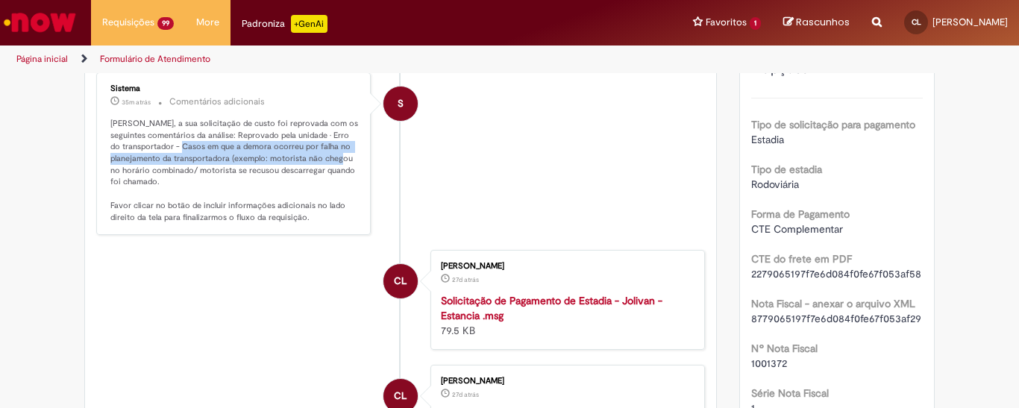
drag, startPoint x: 168, startPoint y: 140, endPoint x: 338, endPoint y: 158, distance: 171.0
click at [338, 158] on p "Camila Leite, a sua solicitação de custo foi reprovada com os seguintes comentá…" at bounding box center [234, 170] width 248 height 105
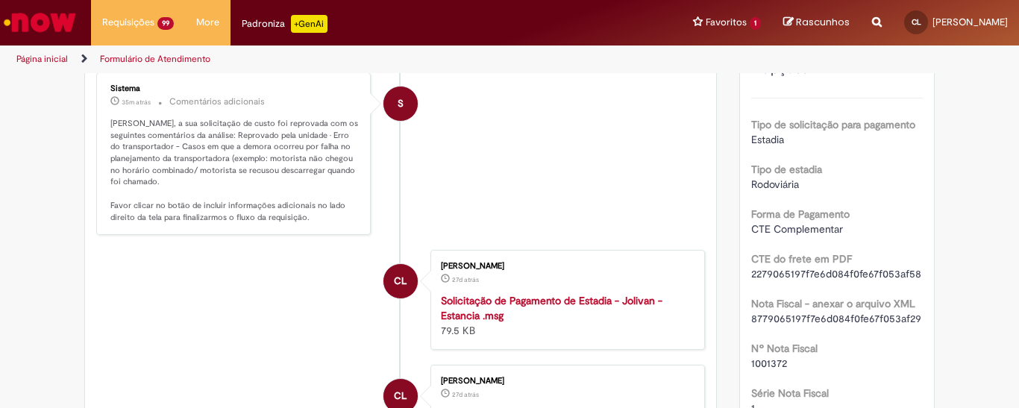
click at [267, 169] on p "Camila Leite, a sua solicitação de custo foi reprovada com os seguintes comentá…" at bounding box center [234, 170] width 248 height 105
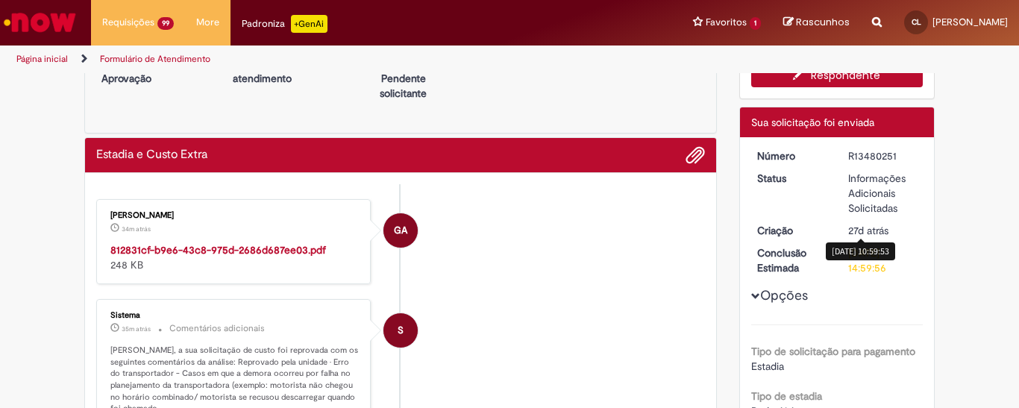
scroll to position [0, 0]
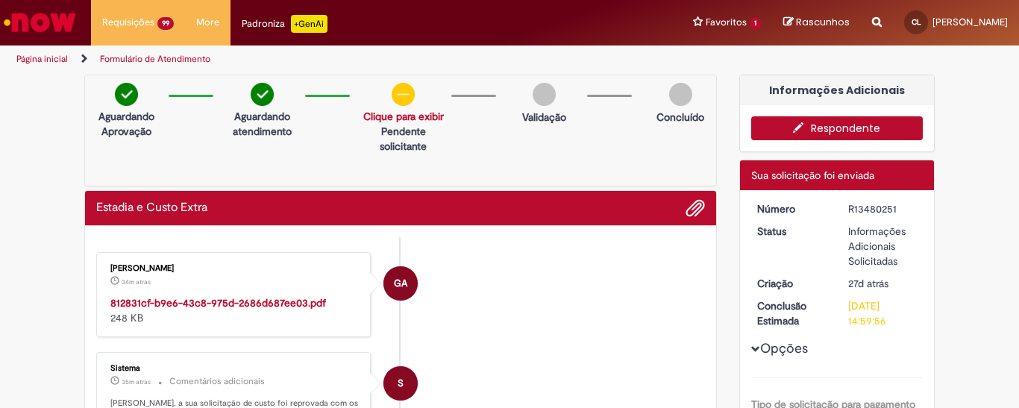
click at [825, 127] on button "Respondente" at bounding box center [837, 128] width 172 height 24
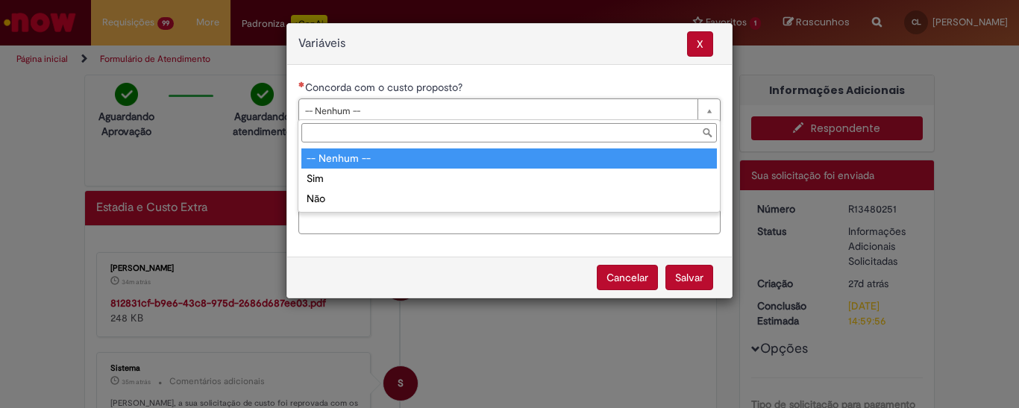
drag, startPoint x: 380, startPoint y: 119, endPoint x: 383, endPoint y: 97, distance: 22.6
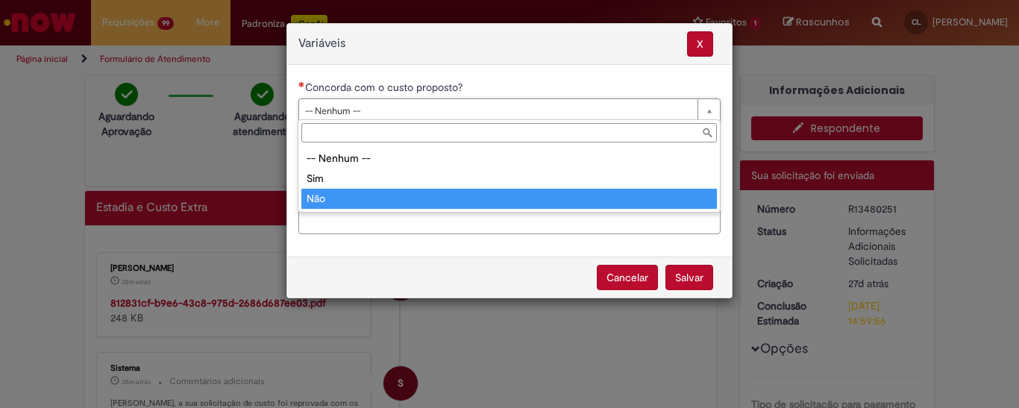
type input "***"
select select "**"
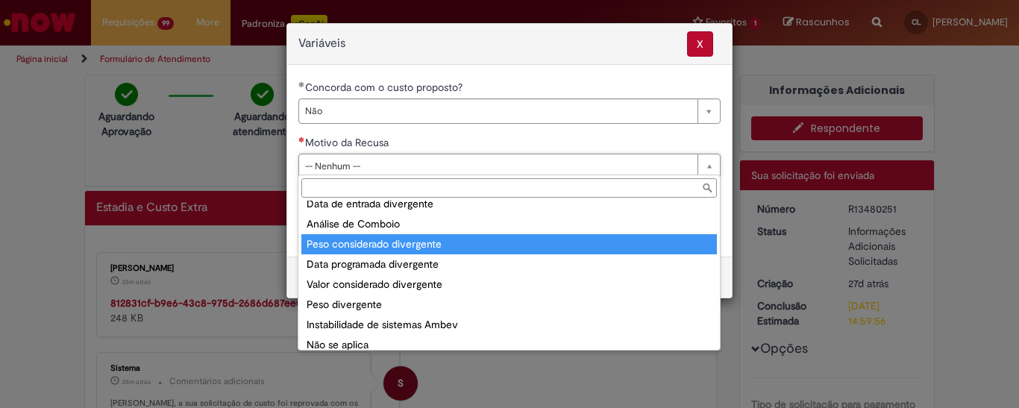
scroll to position [58, 0]
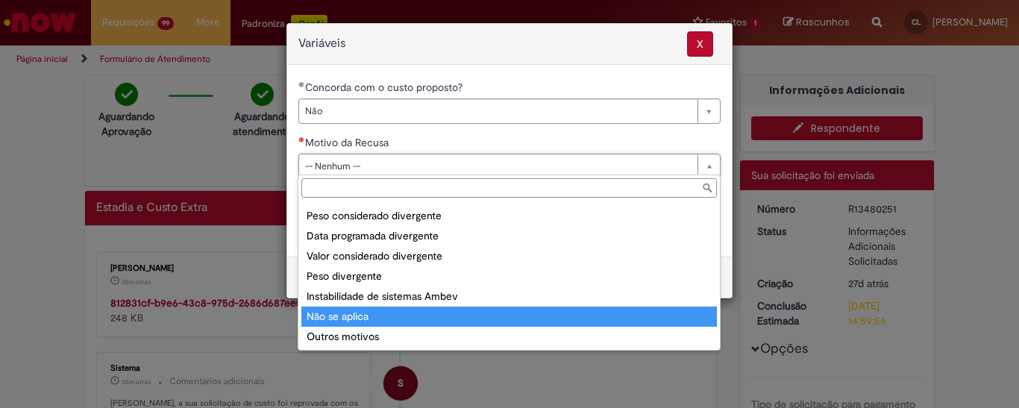
type input "**********"
select select "**********"
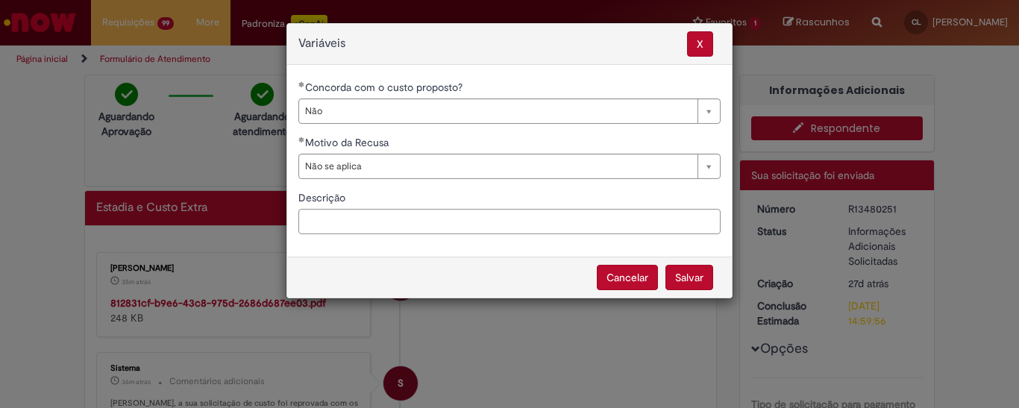
click at [339, 229] on input "Descrição" at bounding box center [509, 221] width 422 height 25
drag, startPoint x: 457, startPoint y: 222, endPoint x: 469, endPoint y: 219, distance: 12.3
click at [458, 222] on input "Descrição" at bounding box center [509, 221] width 422 height 25
type input "*"
paste input "**********"
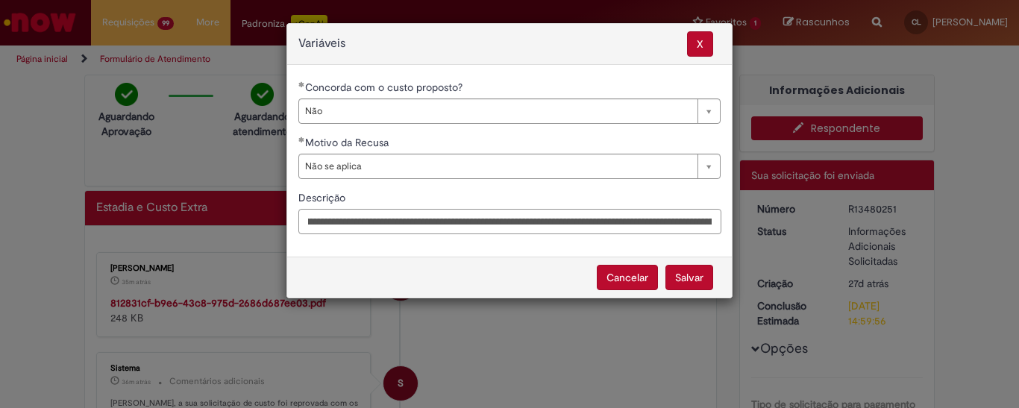
scroll to position [0, 0]
drag, startPoint x: 466, startPoint y: 220, endPoint x: 404, endPoint y: 225, distance: 62.8
click at [404, 225] on input "**********" at bounding box center [509, 221] width 423 height 25
click at [403, 222] on input "**********" at bounding box center [509, 221] width 423 height 25
drag, startPoint x: 356, startPoint y: 221, endPoint x: 378, endPoint y: 235, distance: 26.5
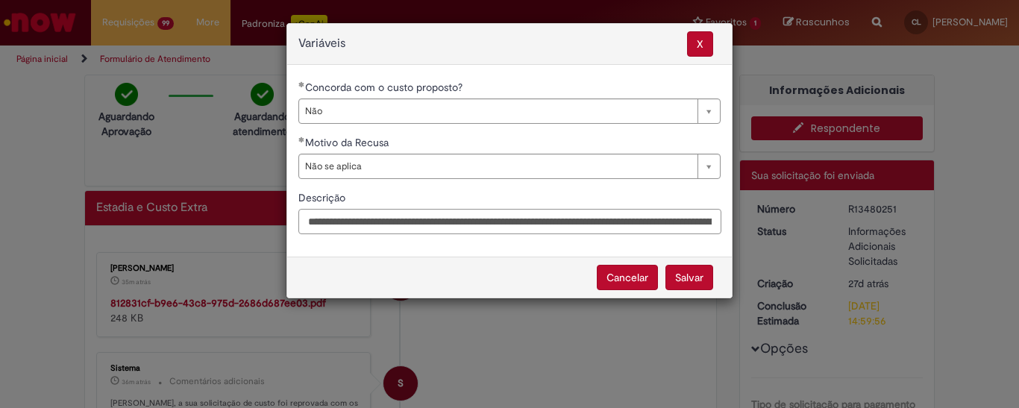
click at [356, 221] on input "**********" at bounding box center [509, 221] width 423 height 25
drag, startPoint x: 510, startPoint y: 222, endPoint x: 639, endPoint y: 210, distance: 129.6
click at [639, 210] on input "**********" at bounding box center [509, 221] width 423 height 25
click at [634, 218] on input "**********" at bounding box center [509, 221] width 423 height 25
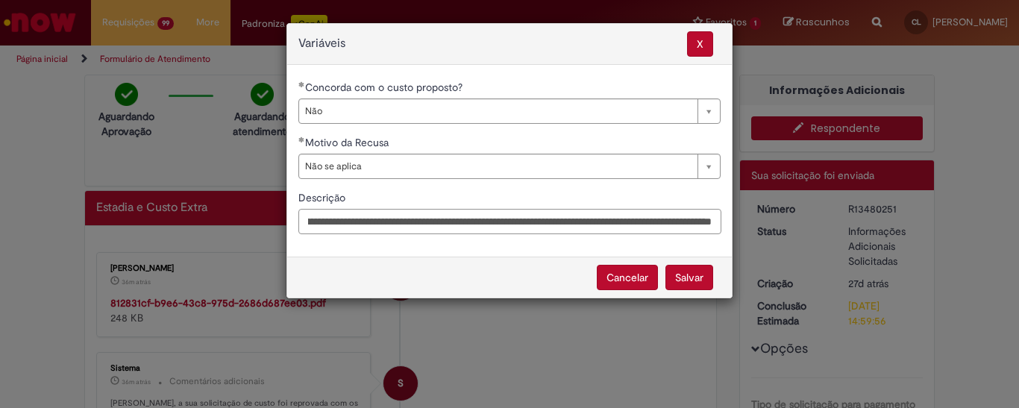
scroll to position [0, 401]
drag, startPoint x: 614, startPoint y: 216, endPoint x: 598, endPoint y: 214, distance: 16.5
click at [598, 214] on input "**********" at bounding box center [509, 221] width 423 height 25
click at [528, 219] on input "**********" at bounding box center [509, 221] width 423 height 25
drag, startPoint x: 686, startPoint y: 221, endPoint x: 510, endPoint y: 216, distance: 176.1
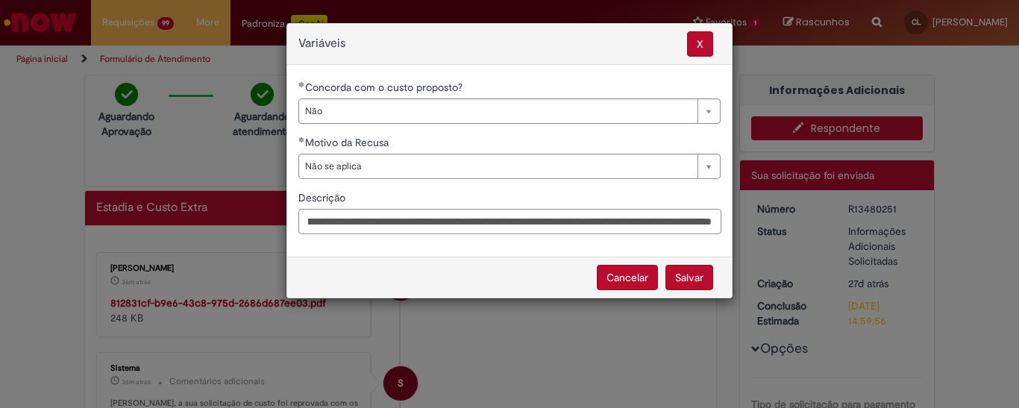
click at [510, 216] on input "**********" at bounding box center [509, 221] width 423 height 25
click at [501, 219] on input "**********" at bounding box center [509, 221] width 423 height 25
drag, startPoint x: 501, startPoint y: 219, endPoint x: 622, endPoint y: 225, distance: 121.8
click at [619, 226] on input "**********" at bounding box center [509, 221] width 423 height 25
click at [663, 222] on input "**********" at bounding box center [509, 221] width 423 height 25
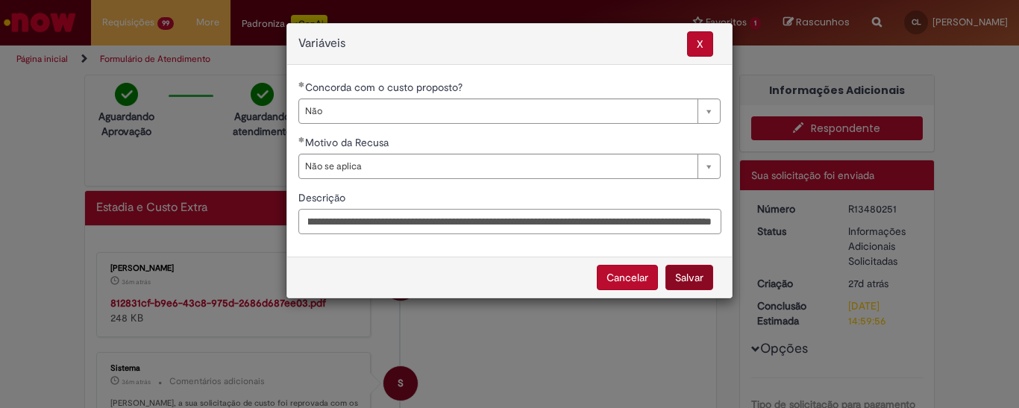
type input "**********"
click at [700, 275] on button "Salvar" at bounding box center [689, 277] width 48 height 25
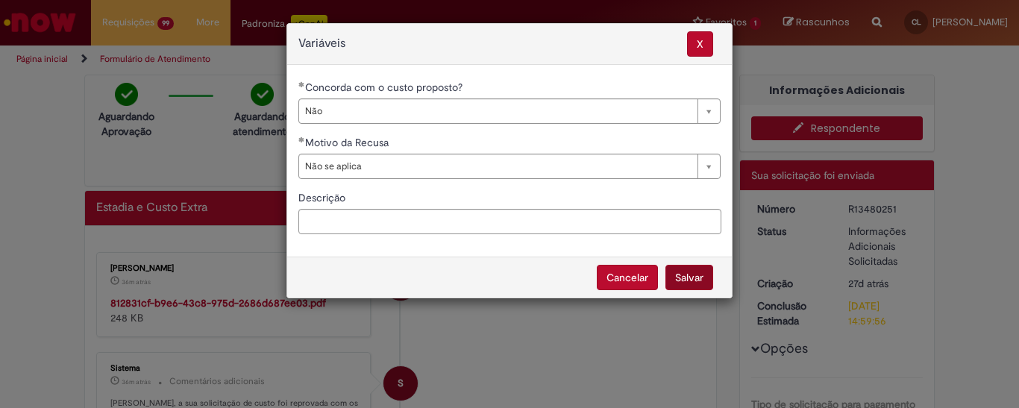
select select "**"
select select "**********"
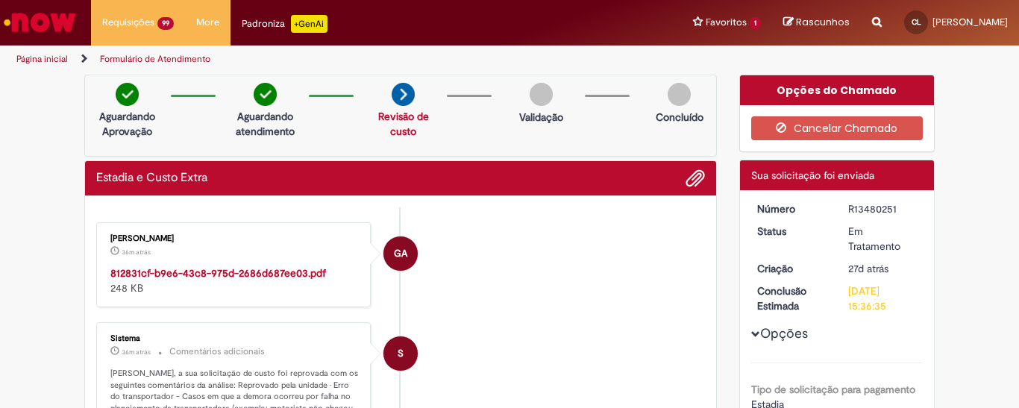
drag, startPoint x: 840, startPoint y: 229, endPoint x: 918, endPoint y: 251, distance: 81.5
click at [918, 251] on dd "Em Tratamento" at bounding box center [883, 239] width 92 height 30
click at [918, 239] on dd "Em Tratamento" at bounding box center [883, 239] width 92 height 30
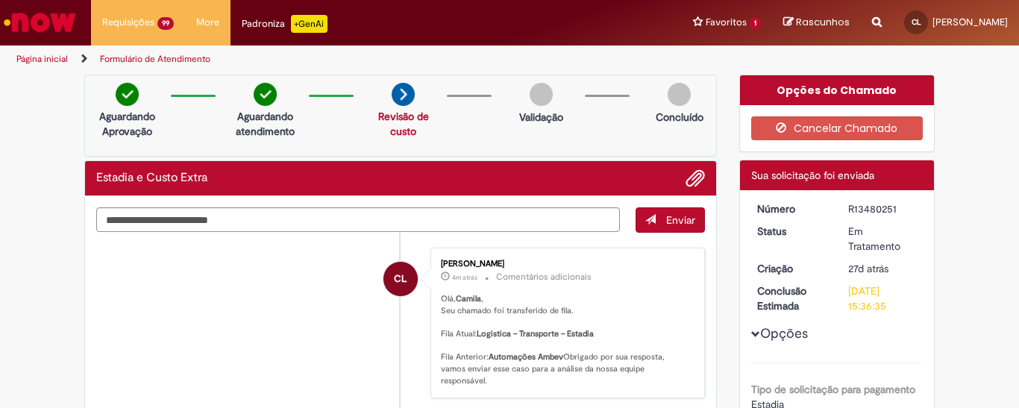
drag, startPoint x: 839, startPoint y: 223, endPoint x: 915, endPoint y: 248, distance: 80.7
click at [915, 248] on dd "Em Tratamento" at bounding box center [883, 239] width 92 height 30
click at [848, 230] on div "Em Tratamento" at bounding box center [882, 239] width 69 height 30
click at [859, 234] on div "Em Tratamento" at bounding box center [882, 239] width 69 height 30
drag, startPoint x: 898, startPoint y: 245, endPoint x: 825, endPoint y: 226, distance: 75.5
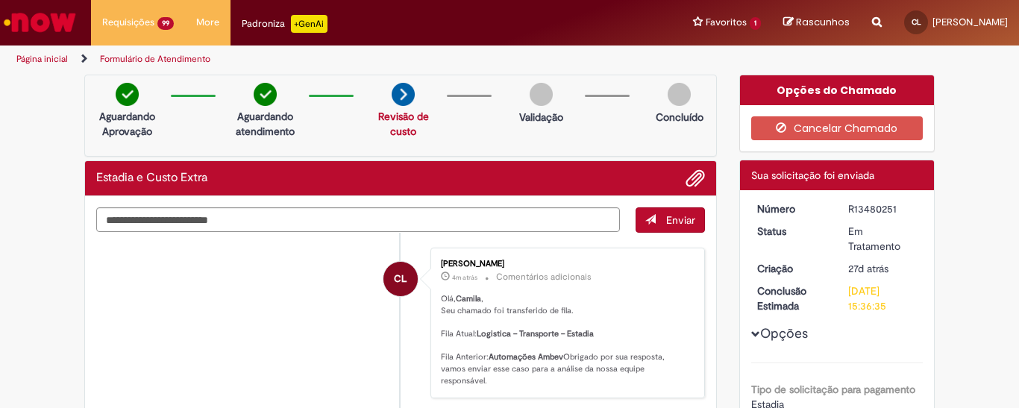
click at [825, 201] on dl "Número R13480251 Status Em Tratamento Criação 27d atrás 27 dias atrás Conclusão…" at bounding box center [838, 201] width 184 height 0
click at [906, 245] on div "Em Tratamento" at bounding box center [882, 239] width 69 height 30
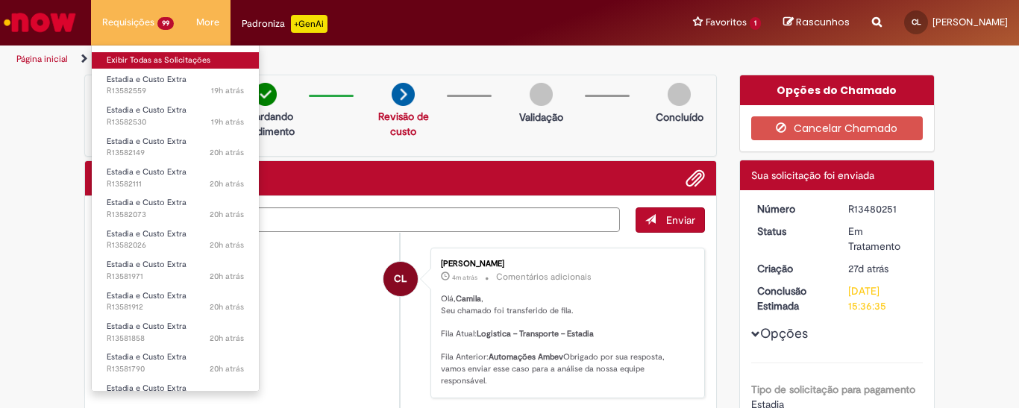
click at [130, 54] on link "Exibir Todas as Solicitações" at bounding box center [175, 60] width 167 height 16
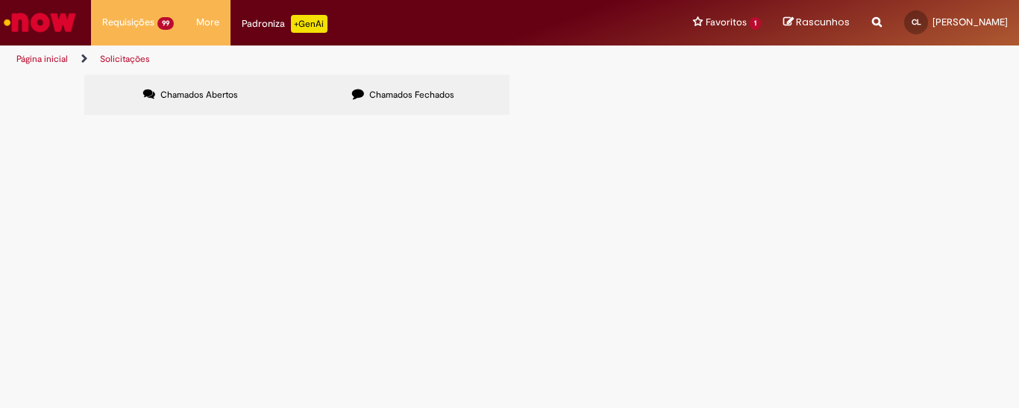
scroll to position [365, 0]
click at [0, 0] on link at bounding box center [0, 0] width 0 height 0
click at [0, 0] on span at bounding box center [0, 0] width 0 height 0
click at [0, 0] on link "Exportar como PDF" at bounding box center [0, 0] width 0 height 0
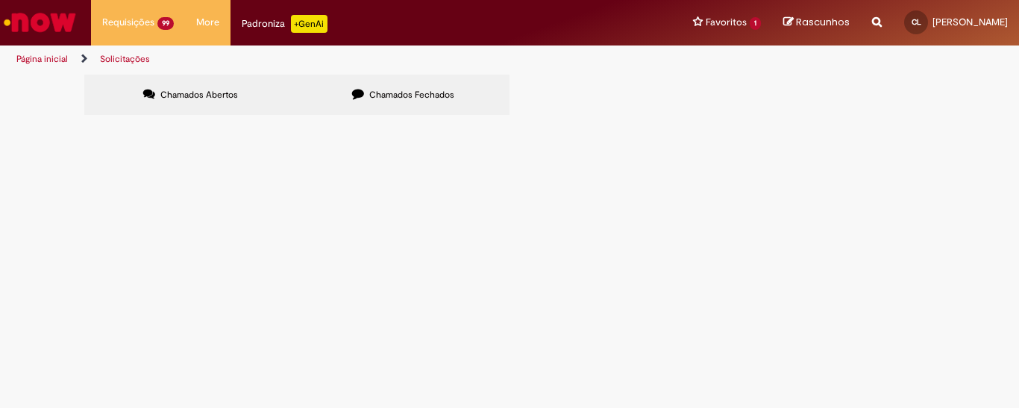
click at [0, 0] on input "Pesquisar" at bounding box center [0, 0] width 0 height 0
paste input "*********"
type input "*********"
click at [0, 0] on span "Pesquisar" at bounding box center [0, 0] width 0 height 0
click at [0, 0] on span "Estadia e Custo Extra" at bounding box center [0, 0] width 0 height 0
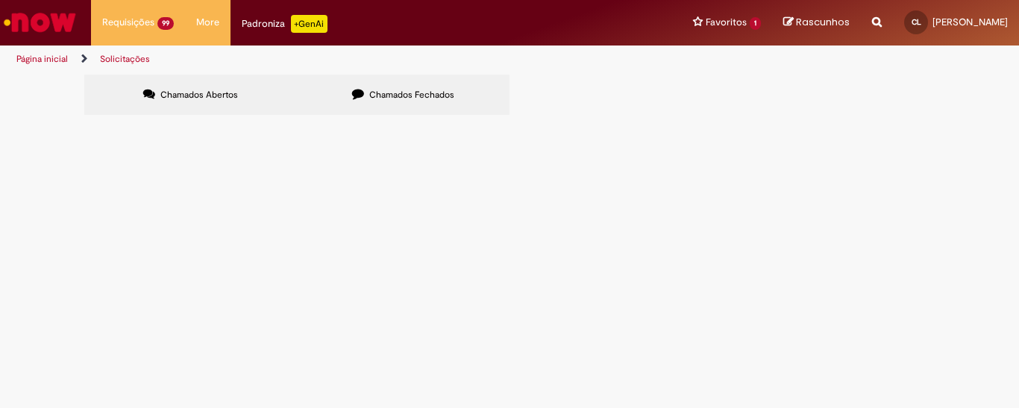
click at [0, 0] on span "Estadia e Custo Extra" at bounding box center [0, 0] width 0 height 0
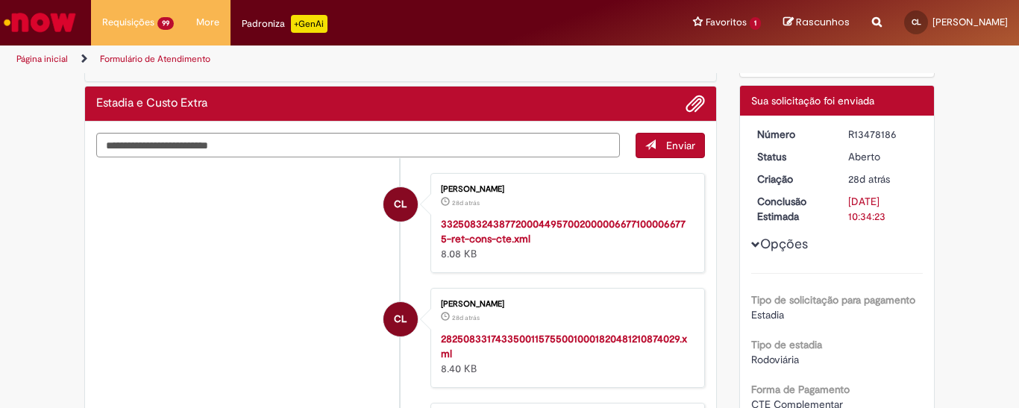
scroll to position [75, 0]
drag, startPoint x: 743, startPoint y: 198, endPoint x: 895, endPoint y: 198, distance: 151.5
click at [916, 127] on dl "Número R13478186 Status Aberto Criação 28d atrás 28 dias atrás Conclusão Estima…" at bounding box center [838, 127] width 184 height 0
drag, startPoint x: 753, startPoint y: 180, endPoint x: 890, endPoint y: 171, distance: 137.6
click at [890, 127] on dl "Número R13478186 Status Aberto Criação 28d atrás 28 dias atrás Conclusão Estima…" at bounding box center [838, 127] width 184 height 0
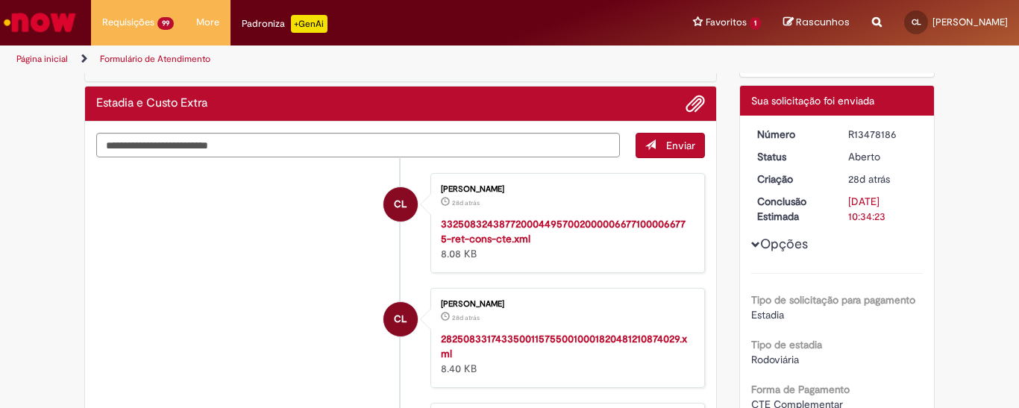
drag, startPoint x: 751, startPoint y: 148, endPoint x: 880, endPoint y: 163, distance: 129.8
click at [880, 127] on dl "Número R13478186 Status Aberto Criação 28d atrás 28 dias atrás Conclusão Estima…" at bounding box center [838, 127] width 184 height 0
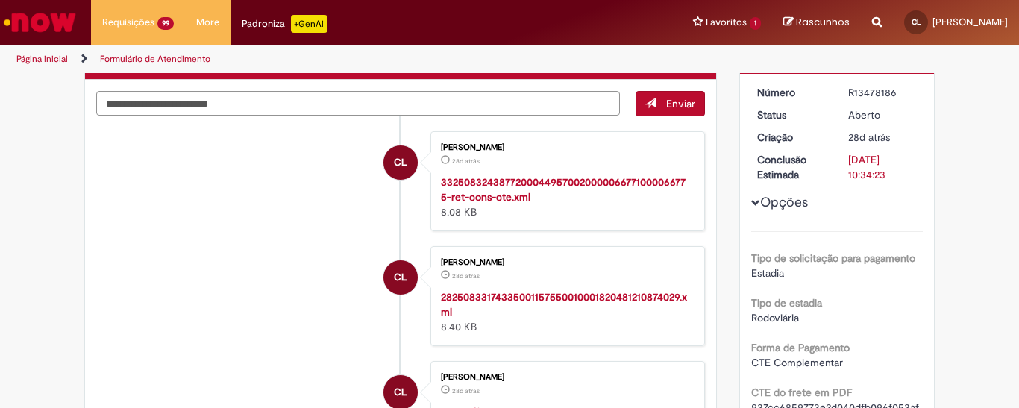
scroll to position [0, 0]
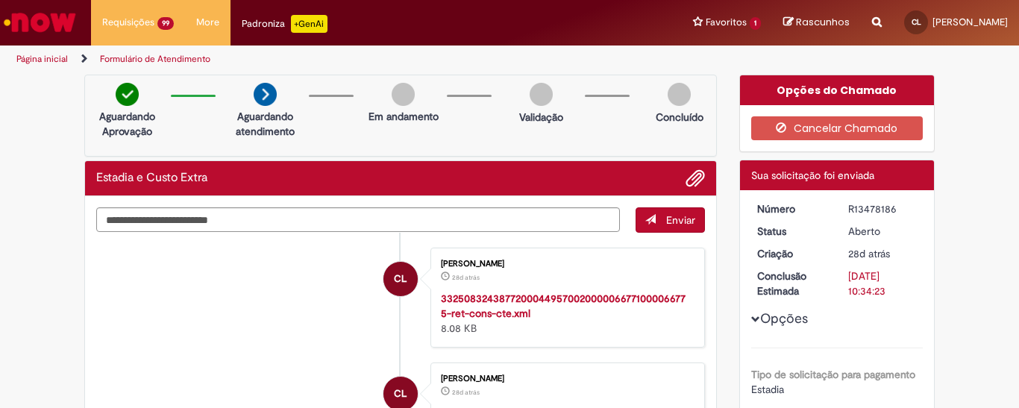
drag, startPoint x: 888, startPoint y: 207, endPoint x: 974, endPoint y: 257, distance: 99.3
click at [848, 207] on div "R13478186" at bounding box center [882, 208] width 69 height 15
drag, startPoint x: 750, startPoint y: 273, endPoint x: 895, endPoint y: 298, distance: 147.7
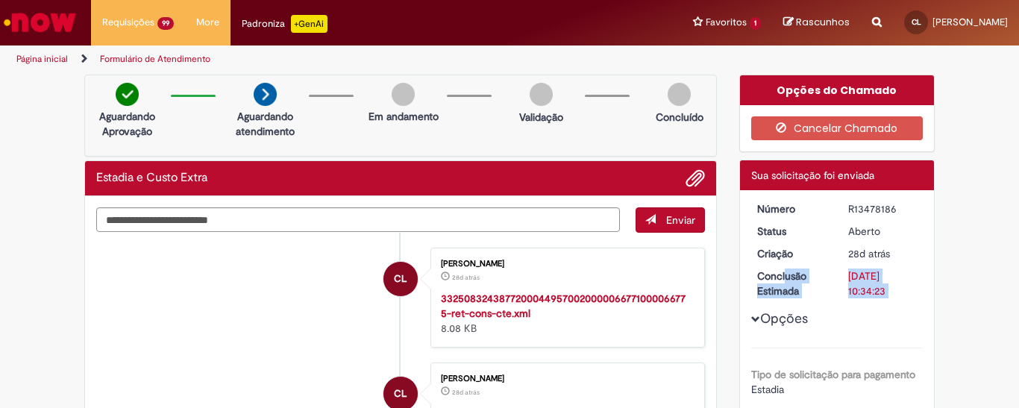
drag, startPoint x: 931, startPoint y: 277, endPoint x: 824, endPoint y: 272, distance: 107.5
click at [762, 276] on dt "Conclusão Estimada" at bounding box center [792, 284] width 92 height 30
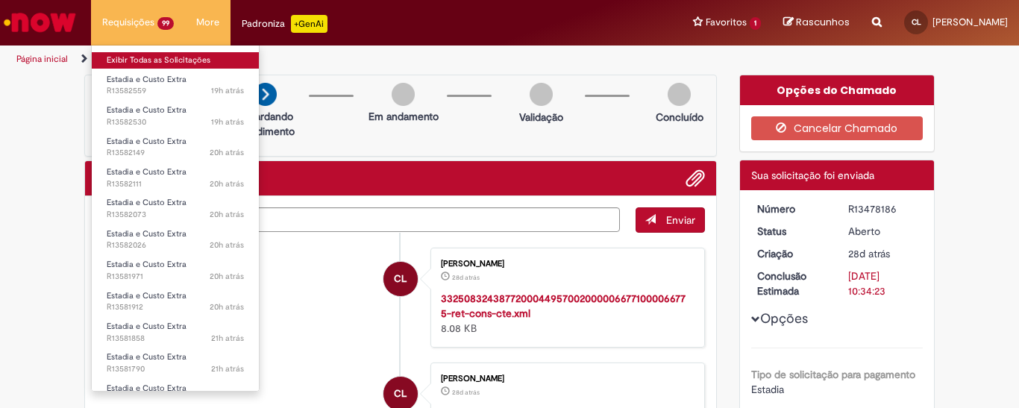
click at [146, 59] on link "Exibir Todas as Solicitações" at bounding box center [175, 60] width 167 height 16
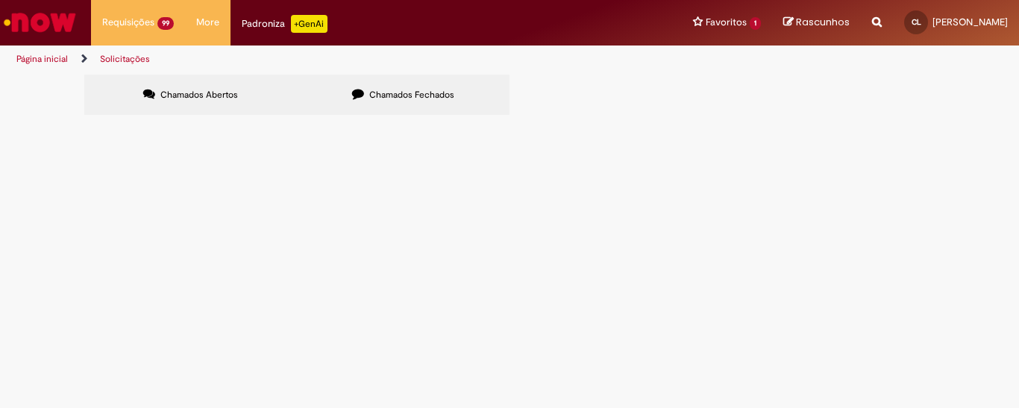
click at [0, 0] on input "Pesquisar" at bounding box center [0, 0] width 0 height 0
paste input "*********"
type input "*********"
click at [0, 0] on button "Pesquisar" at bounding box center [0, 0] width 0 height 0
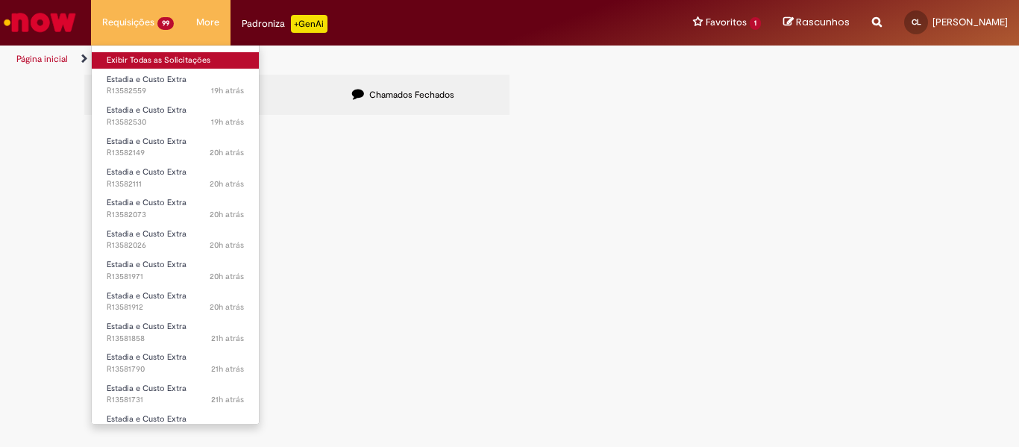
click at [139, 54] on link "Exibir Todas as Solicitações" at bounding box center [175, 60] width 167 height 16
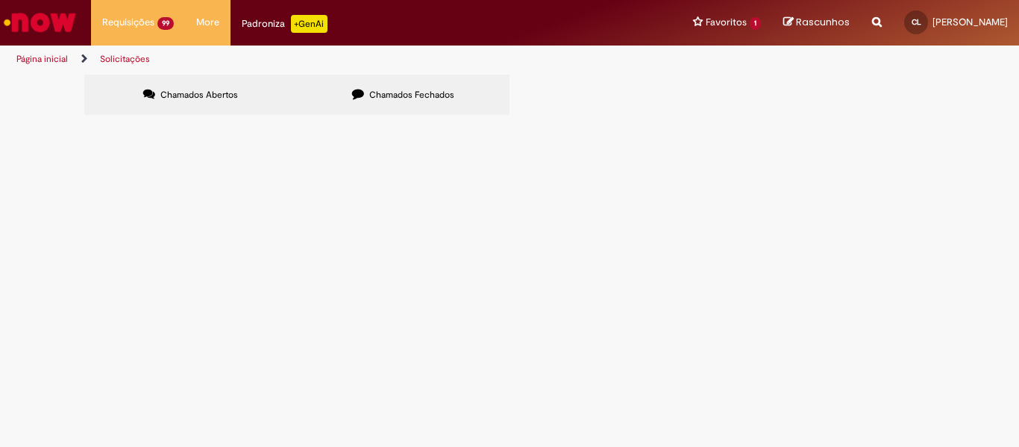
click at [56, 25] on img "Ir para a Homepage" at bounding box center [39, 22] width 77 height 30
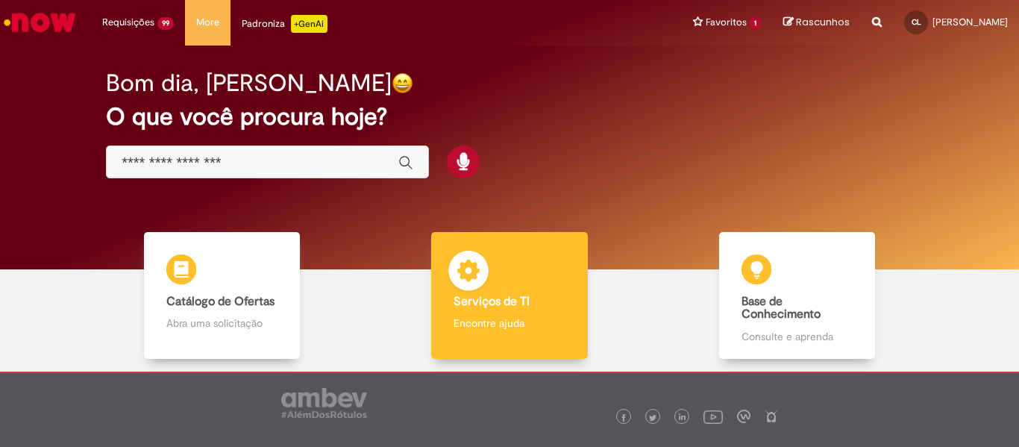
click at [521, 295] on b "Serviços de TI" at bounding box center [492, 301] width 76 height 15
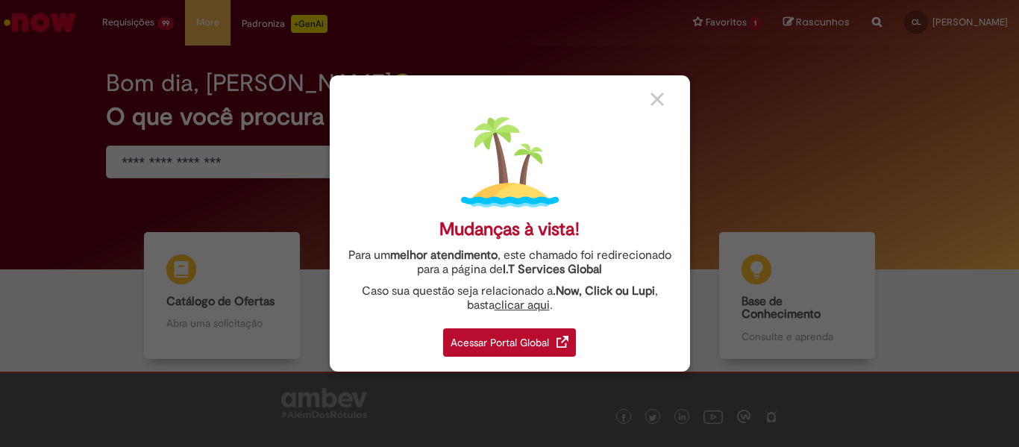
drag, startPoint x: 521, startPoint y: 295, endPoint x: 661, endPoint y: 107, distance: 234.1
click at [660, 106] on div at bounding box center [665, 98] width 28 height 16
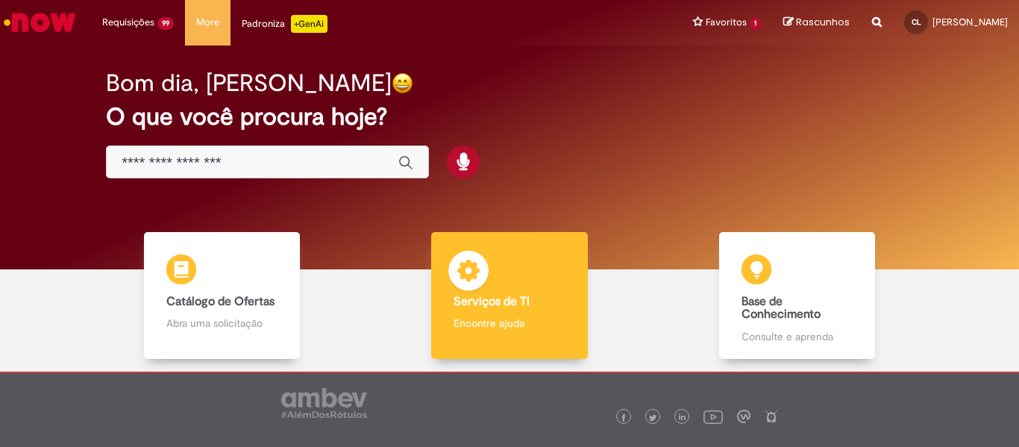
click at [511, 305] on b "Serviços de TI" at bounding box center [492, 301] width 76 height 15
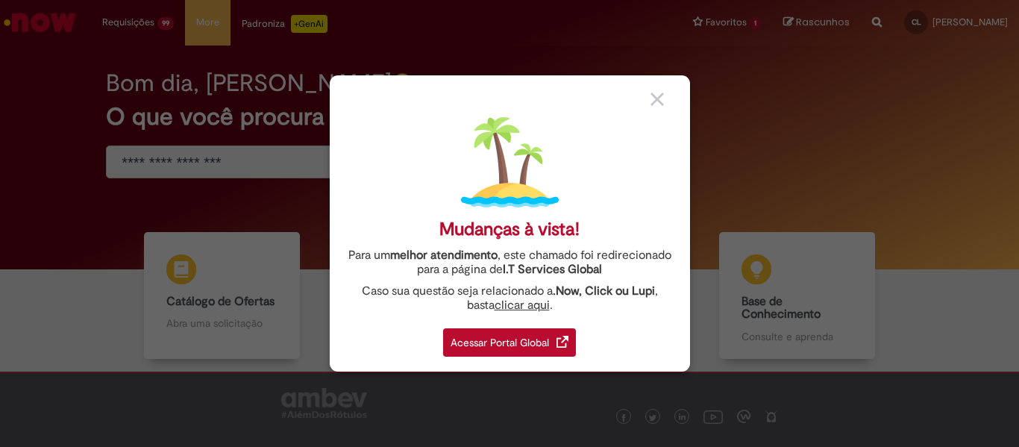
drag, startPoint x: 511, startPoint y: 305, endPoint x: 660, endPoint y: 107, distance: 247.7
click at [658, 103] on img at bounding box center [657, 99] width 13 height 13
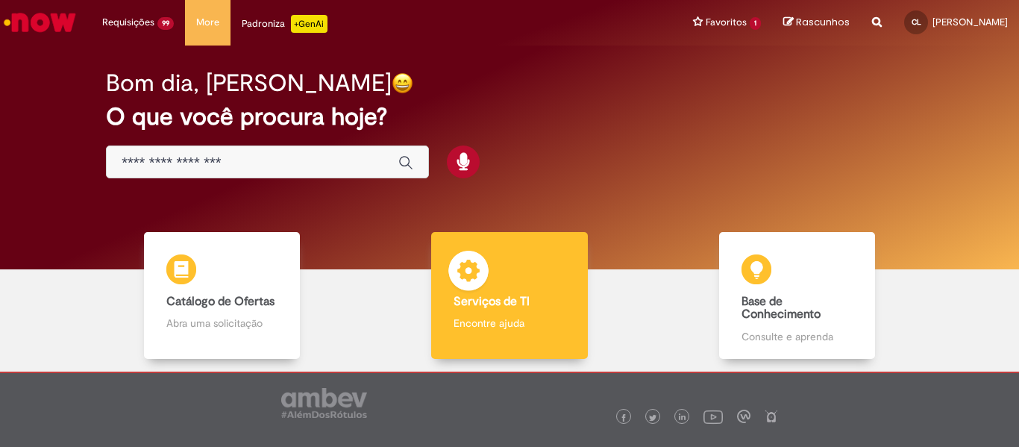
click at [525, 295] on b "Serviços de TI" at bounding box center [492, 301] width 76 height 15
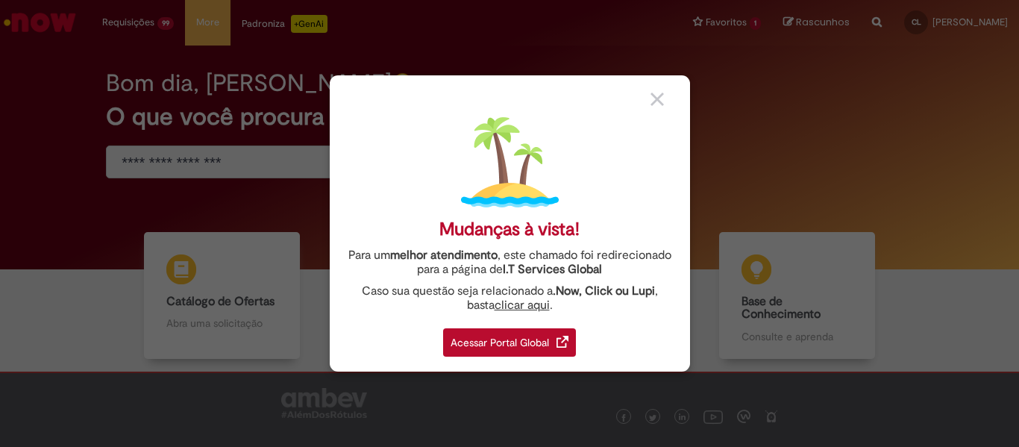
click at [530, 338] on div "Acessar Portal Global" at bounding box center [509, 342] width 133 height 28
